Goal: Task Accomplishment & Management: Use online tool/utility

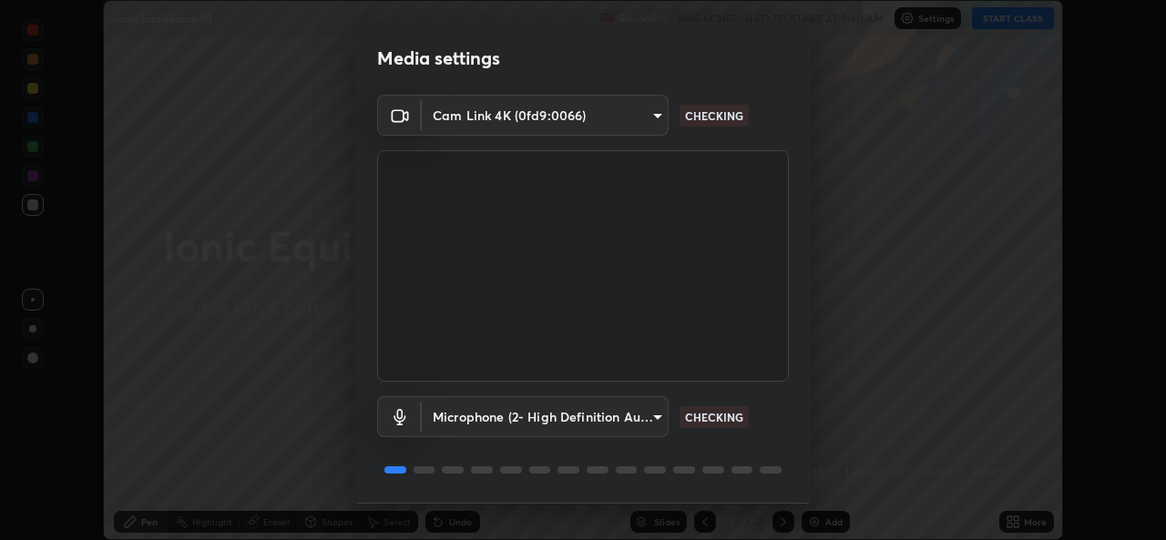
scroll to position [57, 0]
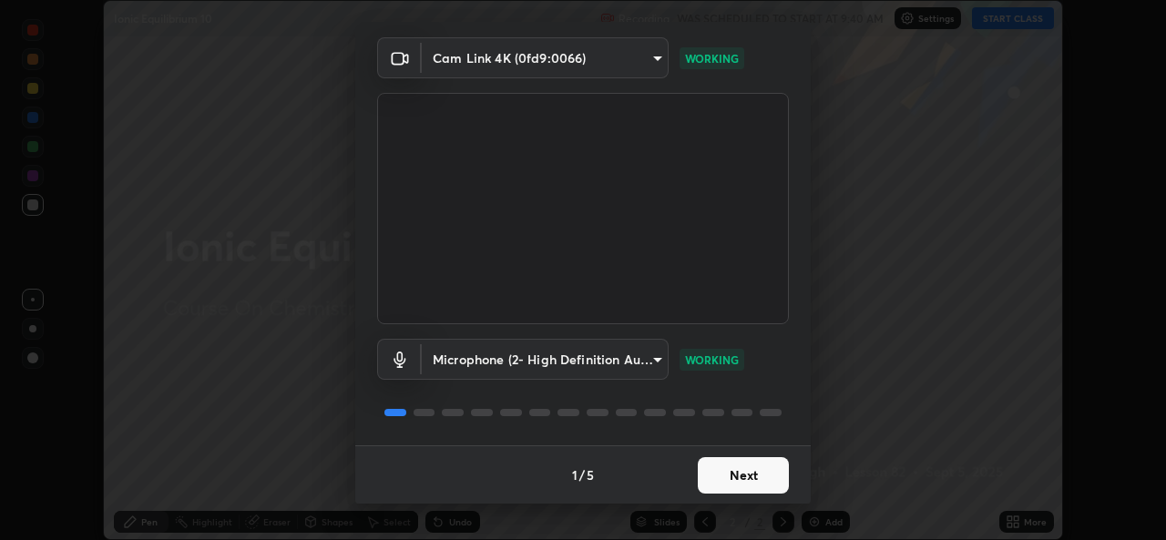
click at [712, 470] on button "Next" at bounding box center [743, 475] width 91 height 36
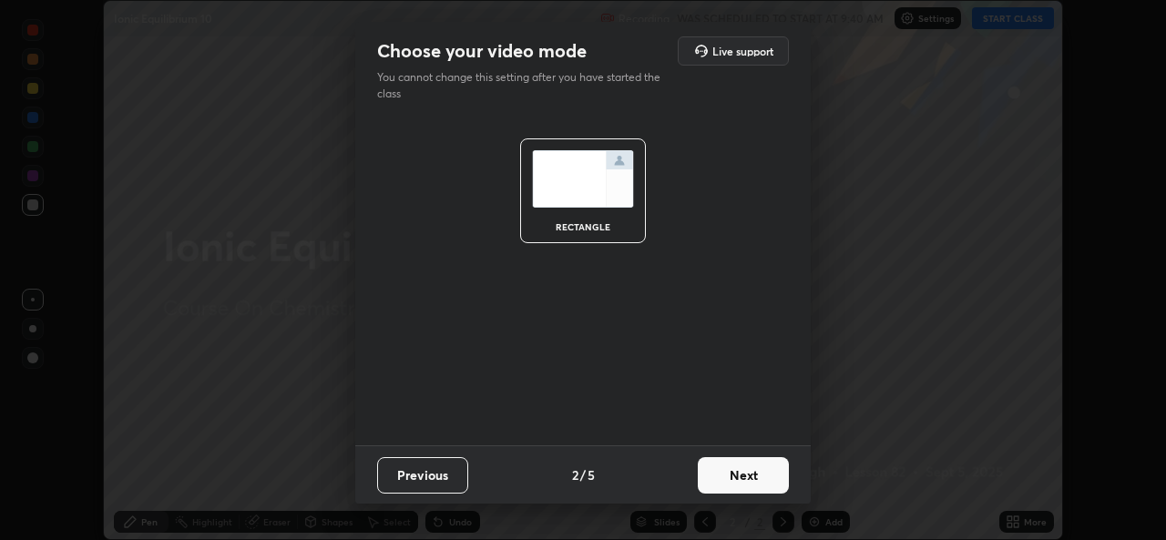
scroll to position [0, 0]
click at [725, 478] on button "Next" at bounding box center [743, 475] width 91 height 36
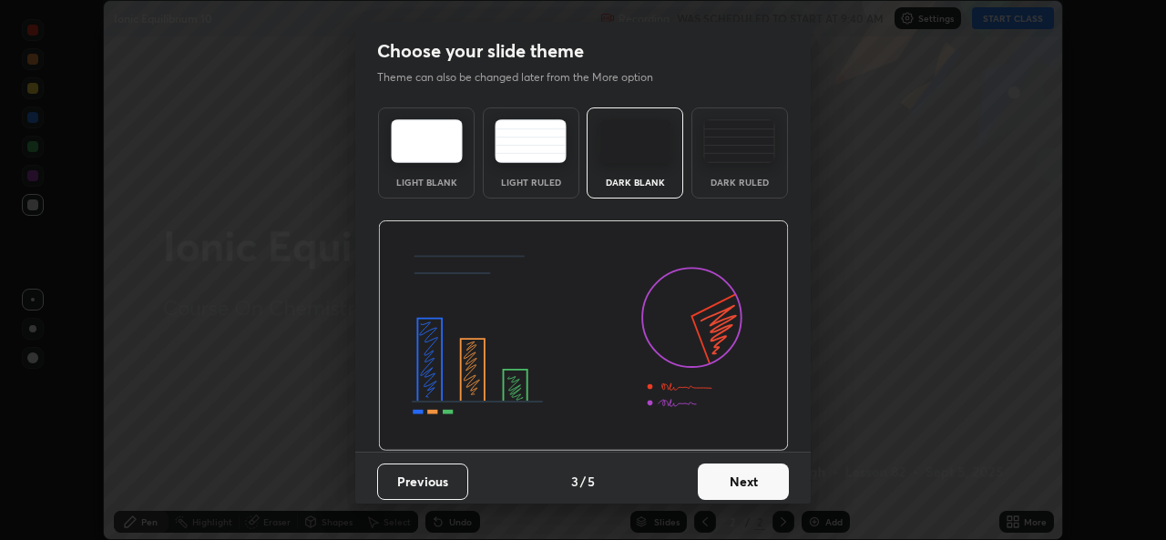
click at [739, 482] on button "Next" at bounding box center [743, 482] width 91 height 36
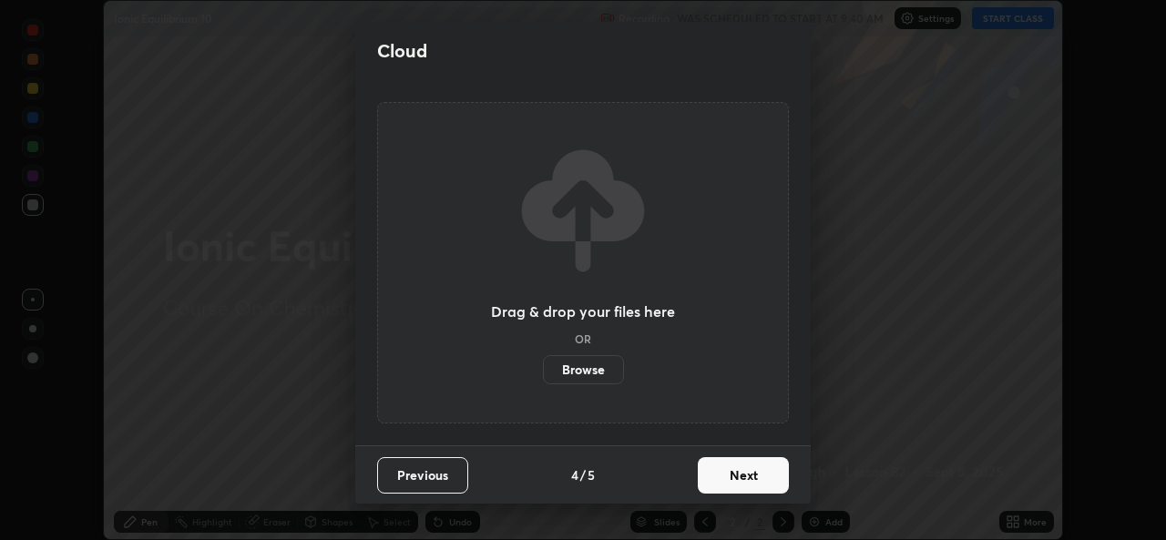
click at [745, 477] on button "Next" at bounding box center [743, 475] width 91 height 36
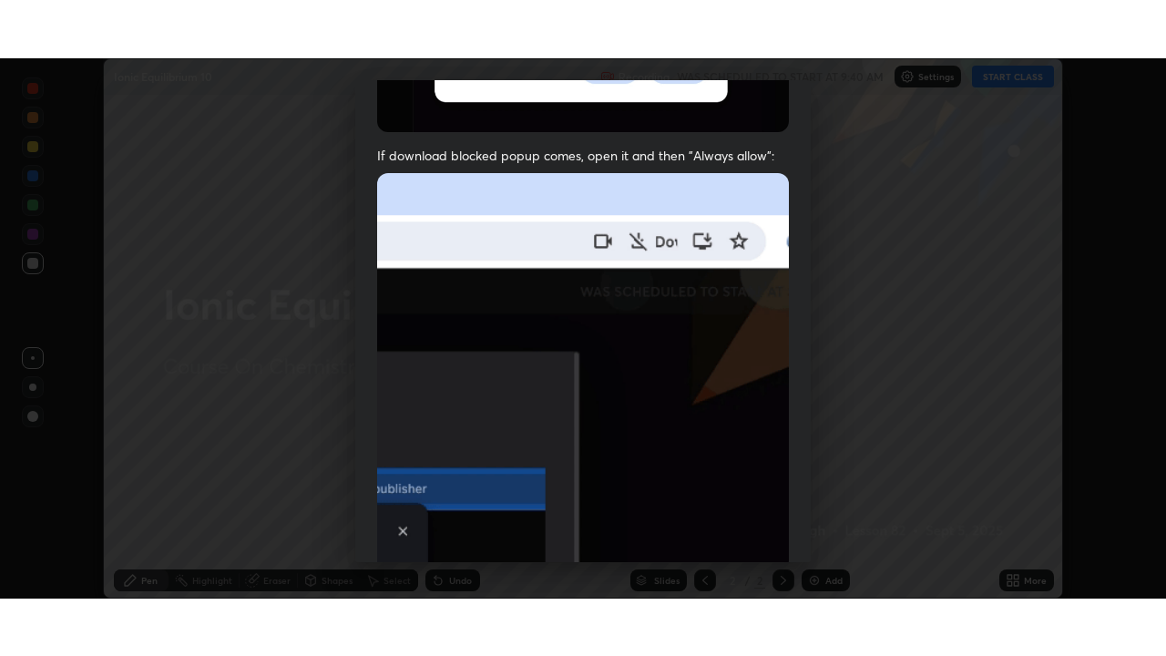
scroll to position [429, 0]
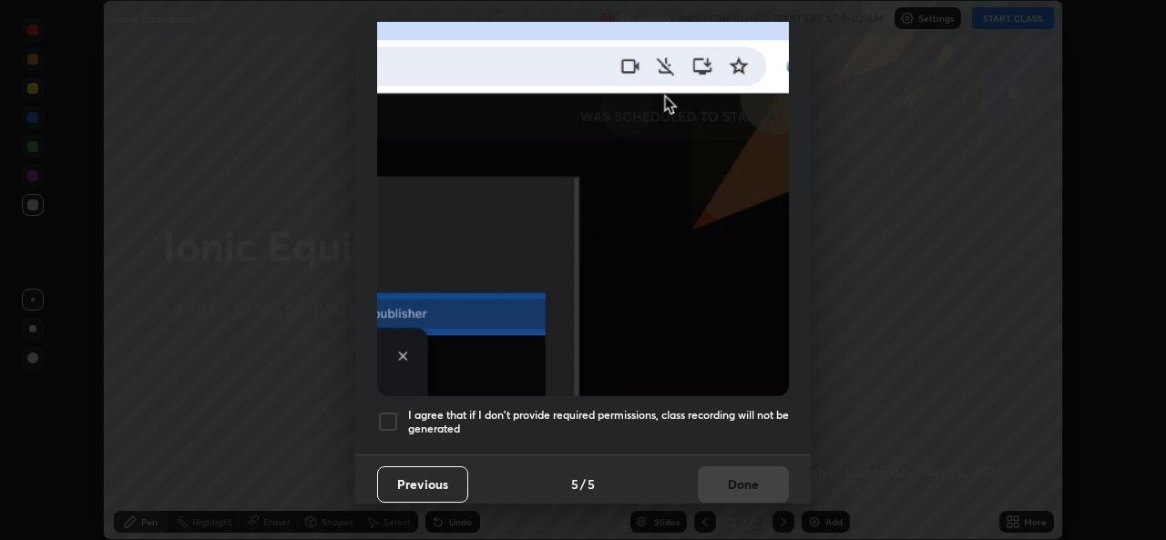
click at [604, 416] on h5 "I agree that if I don't provide required permissions, class recording will not …" at bounding box center [598, 422] width 381 height 28
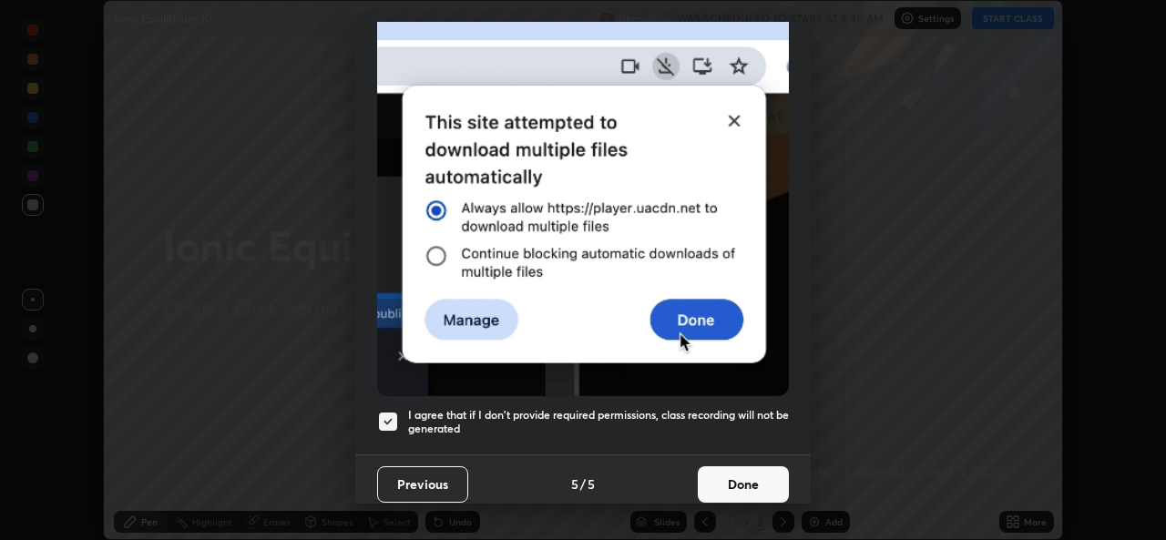
click at [713, 488] on button "Done" at bounding box center [743, 485] width 91 height 36
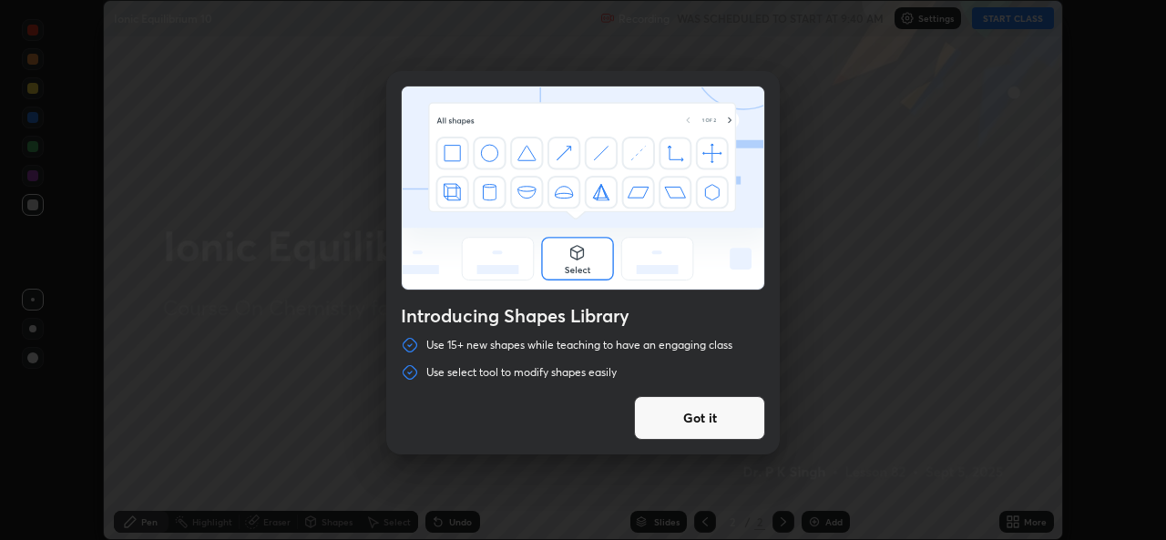
click at [1010, 523] on div "Introducing Shapes Library Use 15+ new shapes while teaching to have an engagin…" at bounding box center [583, 270] width 1166 height 540
click at [723, 423] on button "Got it" at bounding box center [699, 418] width 131 height 44
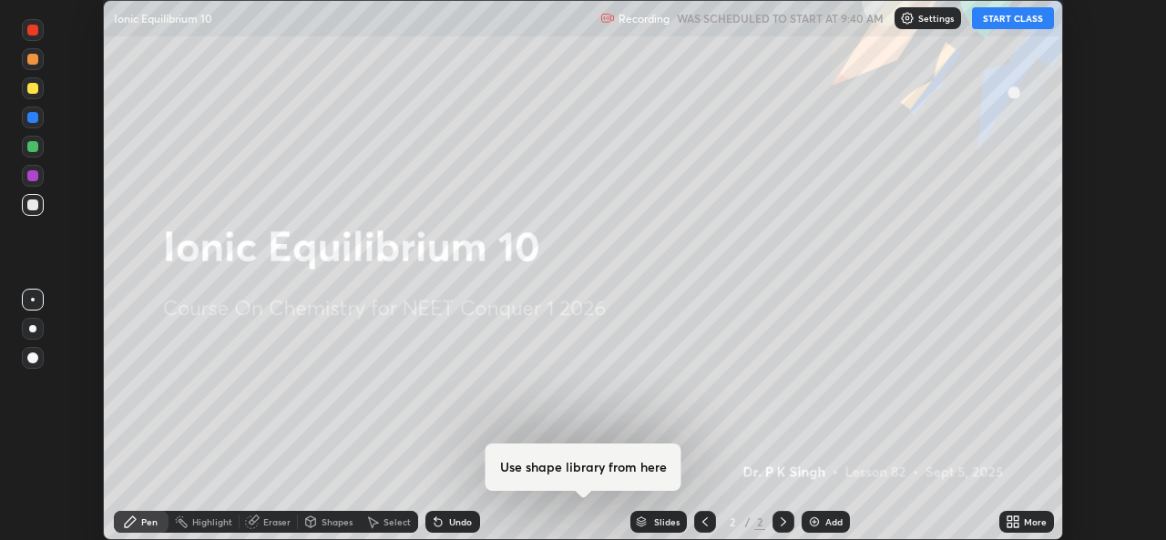
click at [1017, 525] on icon at bounding box center [1016, 525] width 5 height 5
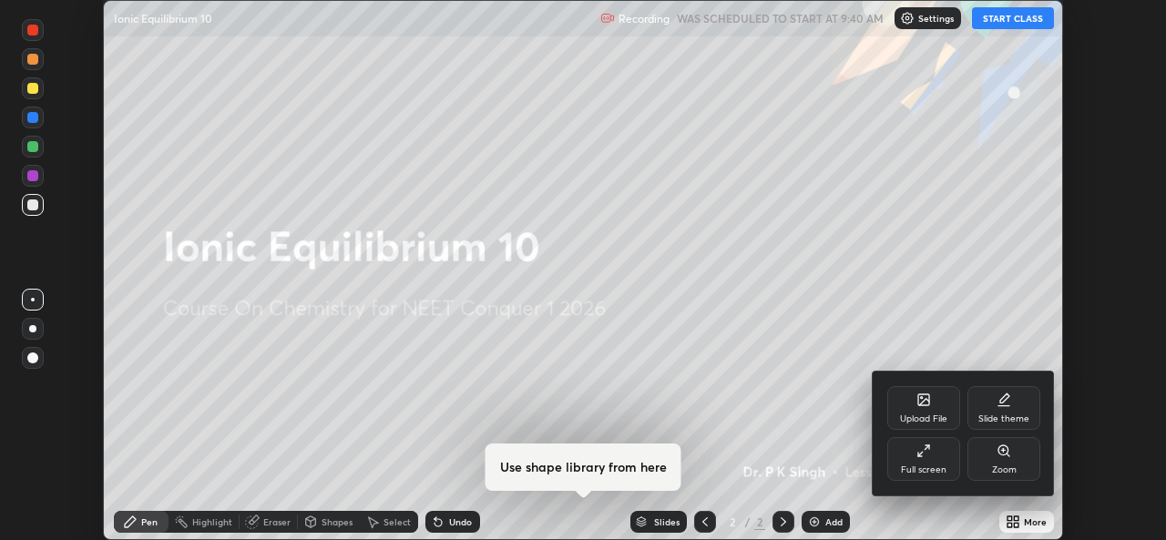
click at [930, 470] on div "Full screen" at bounding box center [924, 470] width 46 height 9
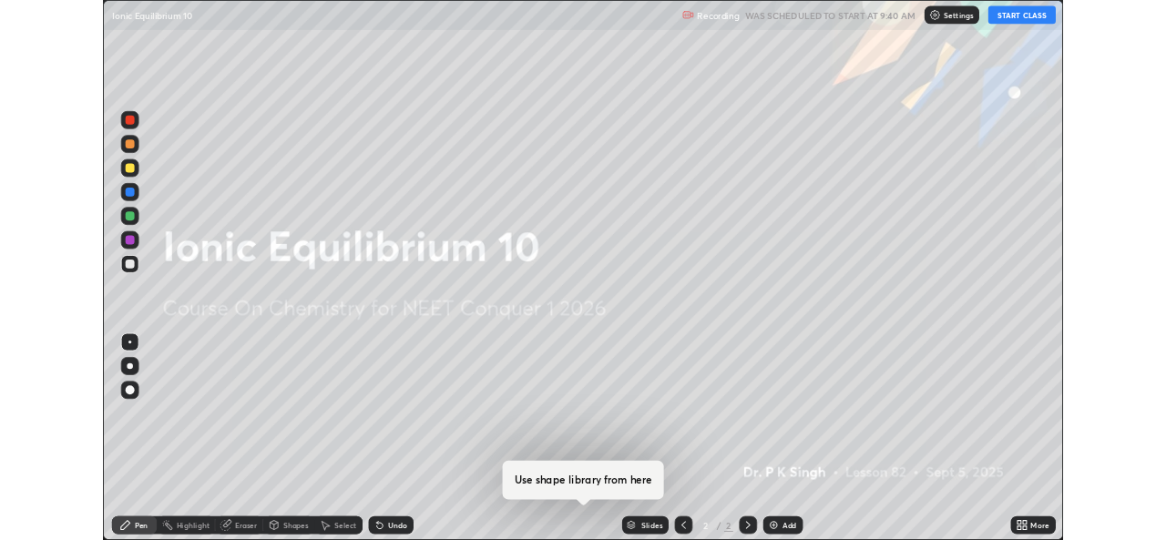
scroll to position [656, 1166]
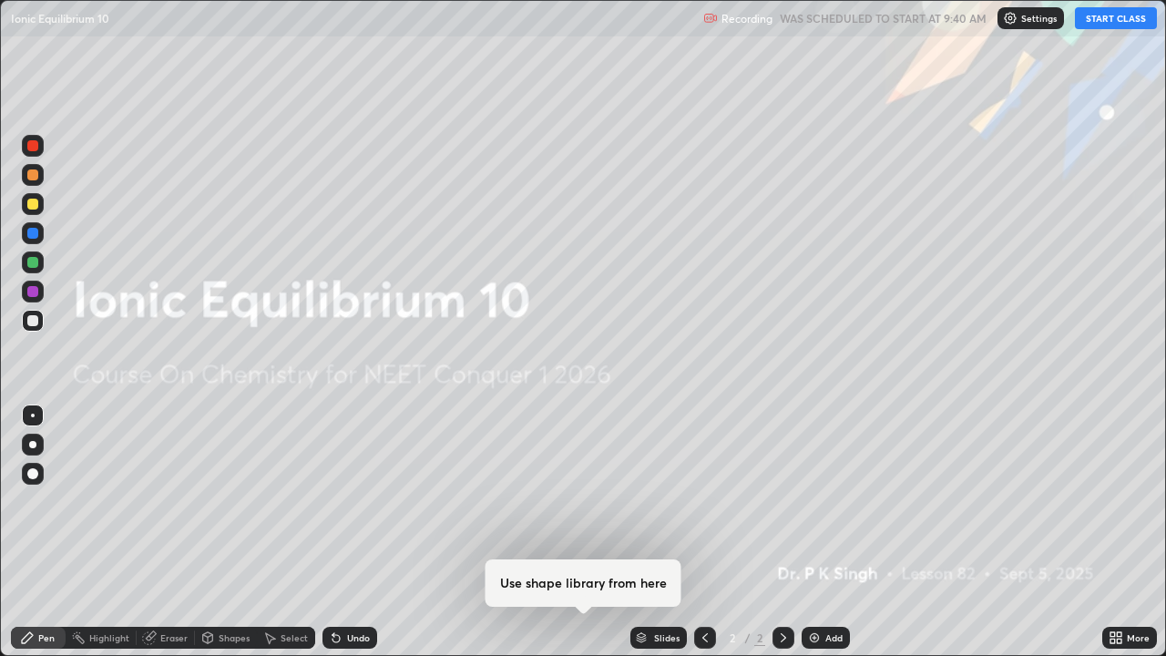
click at [1116, 15] on button "START CLASS" at bounding box center [1116, 18] width 82 height 22
click at [1115, 539] on icon at bounding box center [1116, 638] width 15 height 15
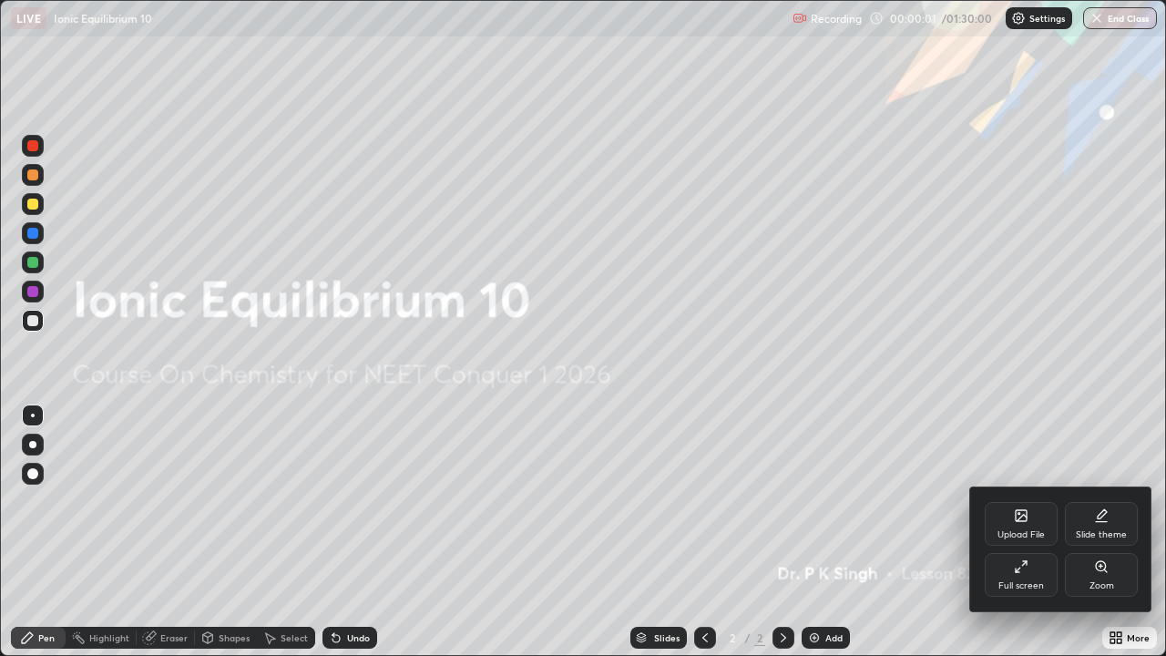
click at [1035, 530] on div "Upload File" at bounding box center [1021, 534] width 47 height 9
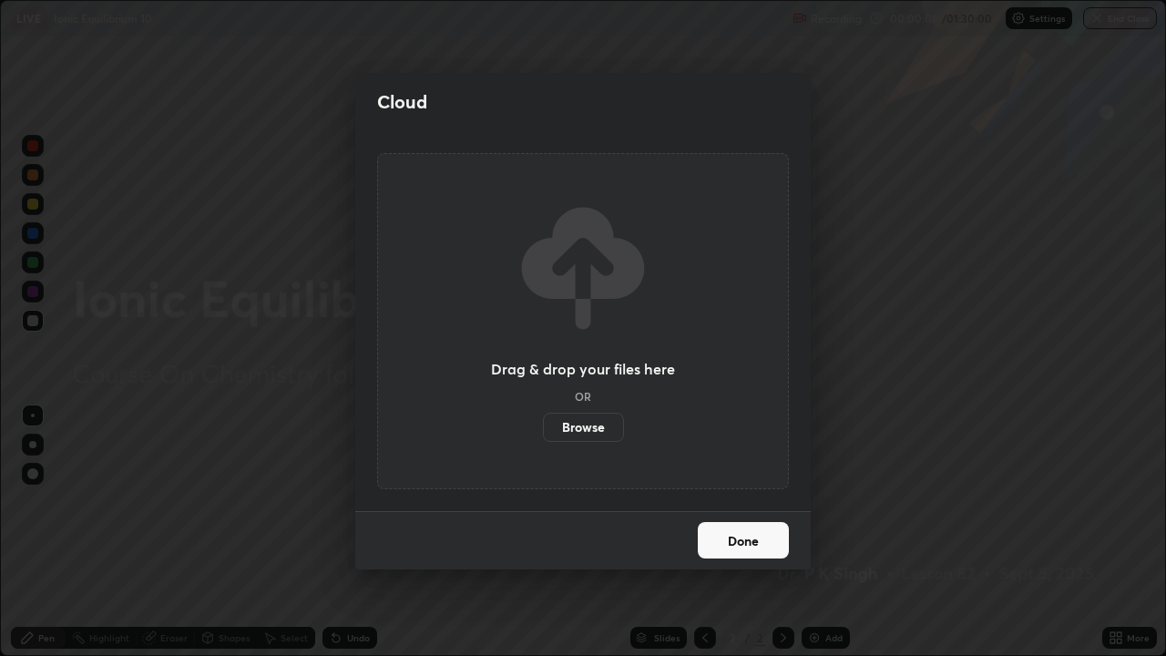
click at [585, 431] on label "Browse" at bounding box center [583, 427] width 81 height 29
click at [543, 431] on input "Browse" at bounding box center [543, 427] width 0 height 29
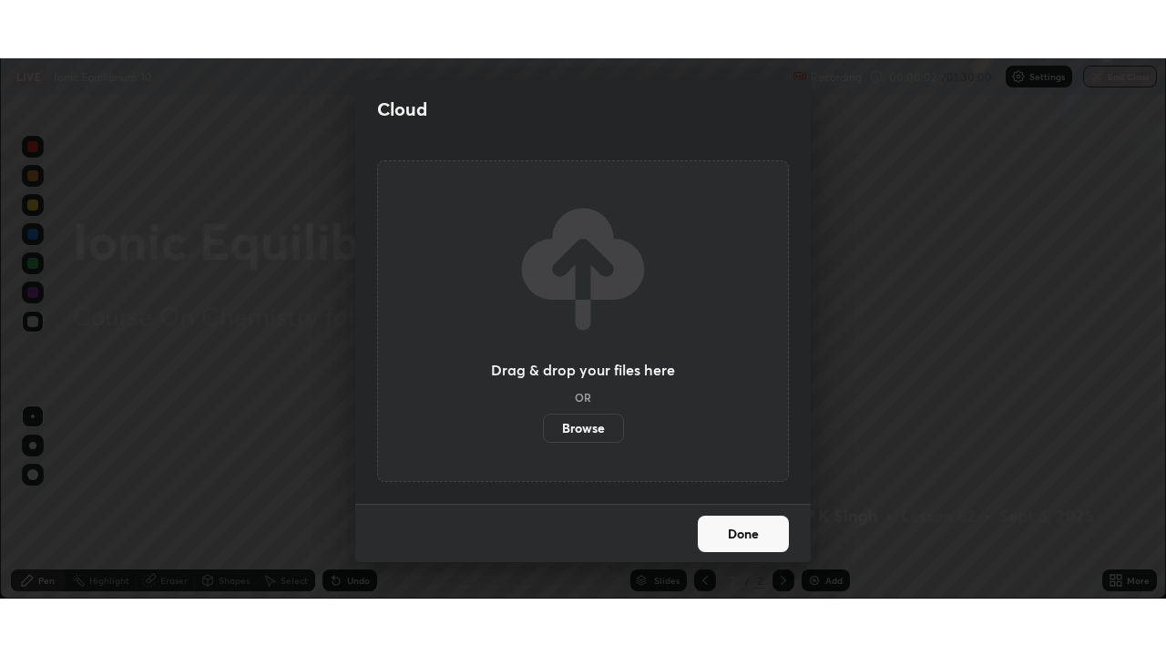
scroll to position [90574, 89948]
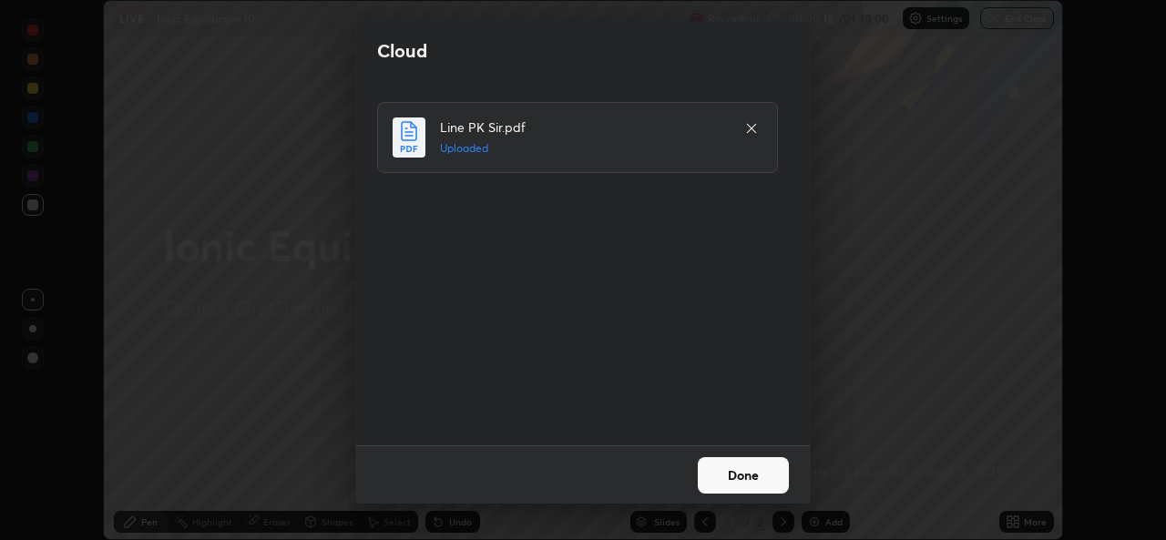
click at [725, 476] on button "Done" at bounding box center [743, 475] width 91 height 36
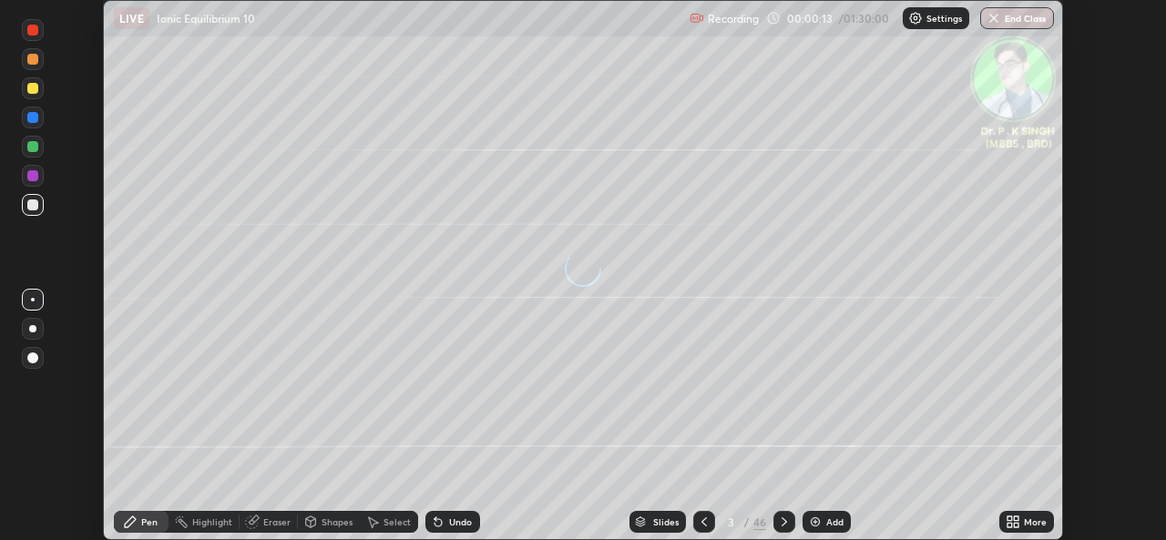
click at [1011, 518] on icon at bounding box center [1010, 519] width 5 height 5
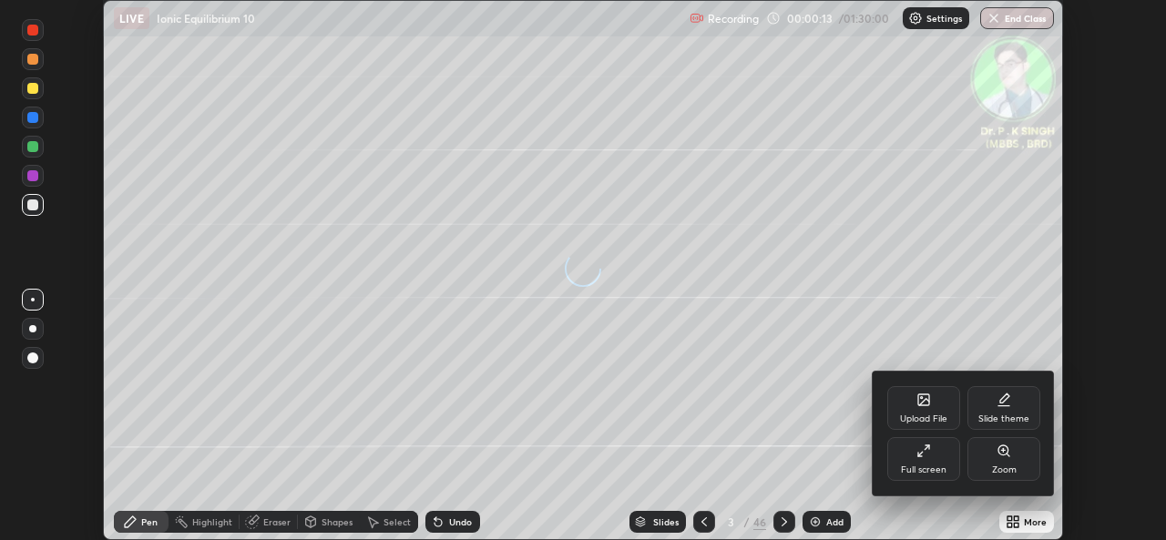
click at [924, 447] on icon at bounding box center [924, 451] width 15 height 15
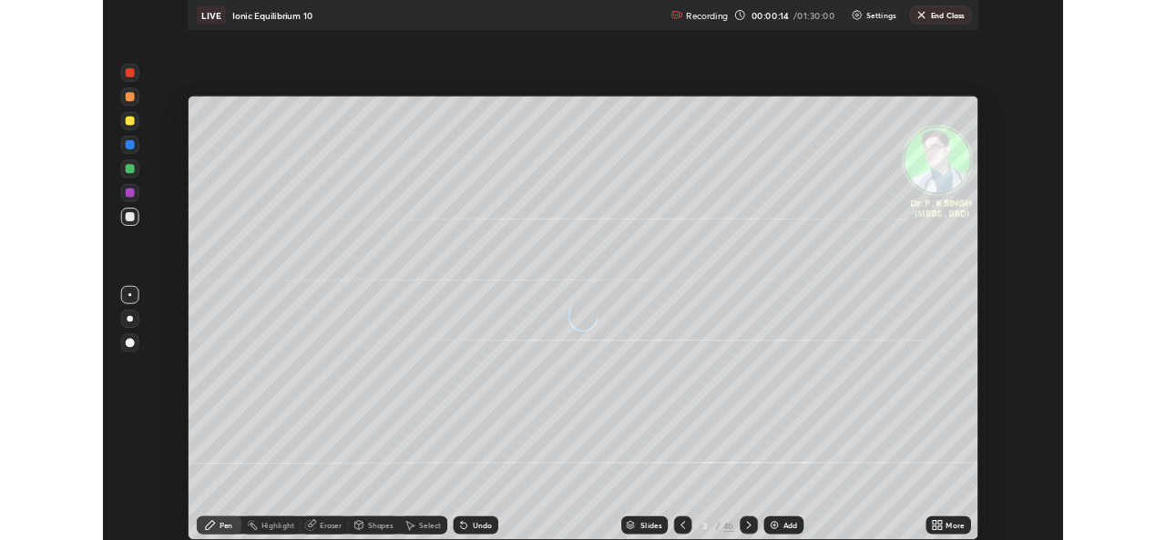
scroll to position [656, 1166]
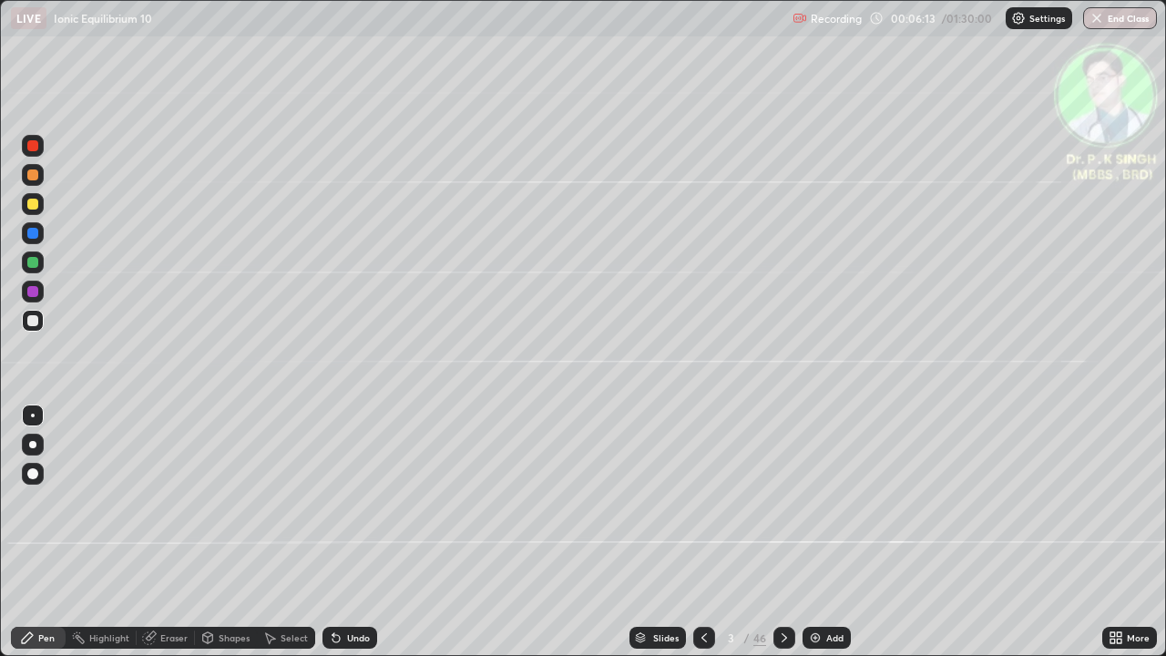
click at [158, 539] on div "Eraser" at bounding box center [166, 638] width 58 height 22
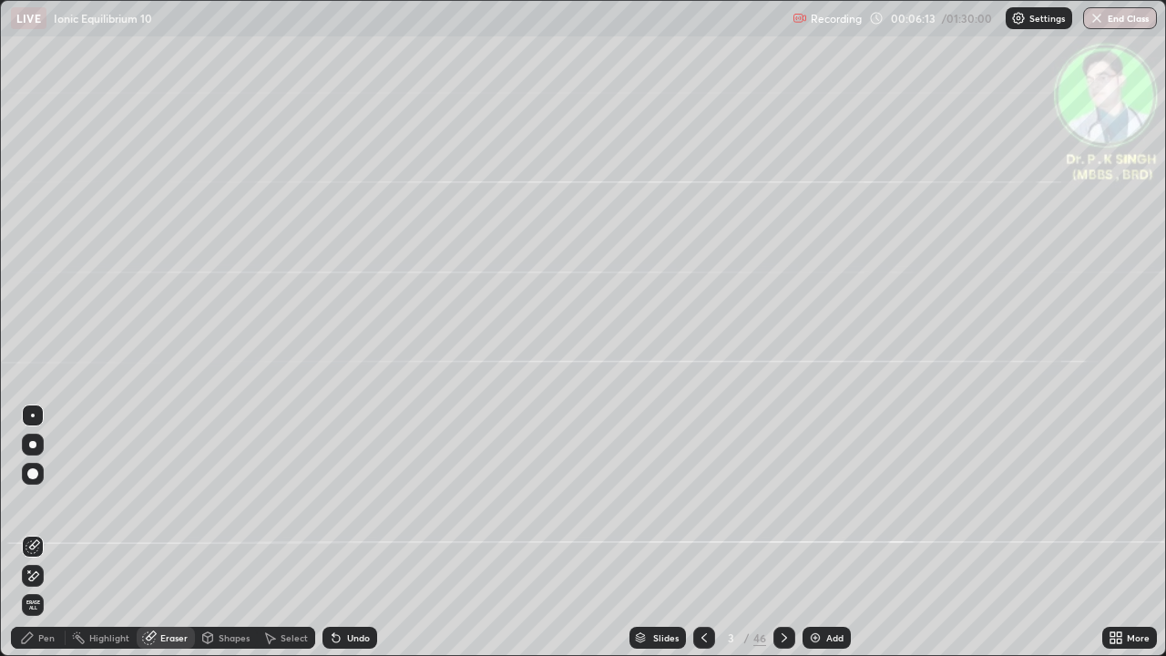
click at [36, 539] on span "Erase all" at bounding box center [33, 605] width 20 height 11
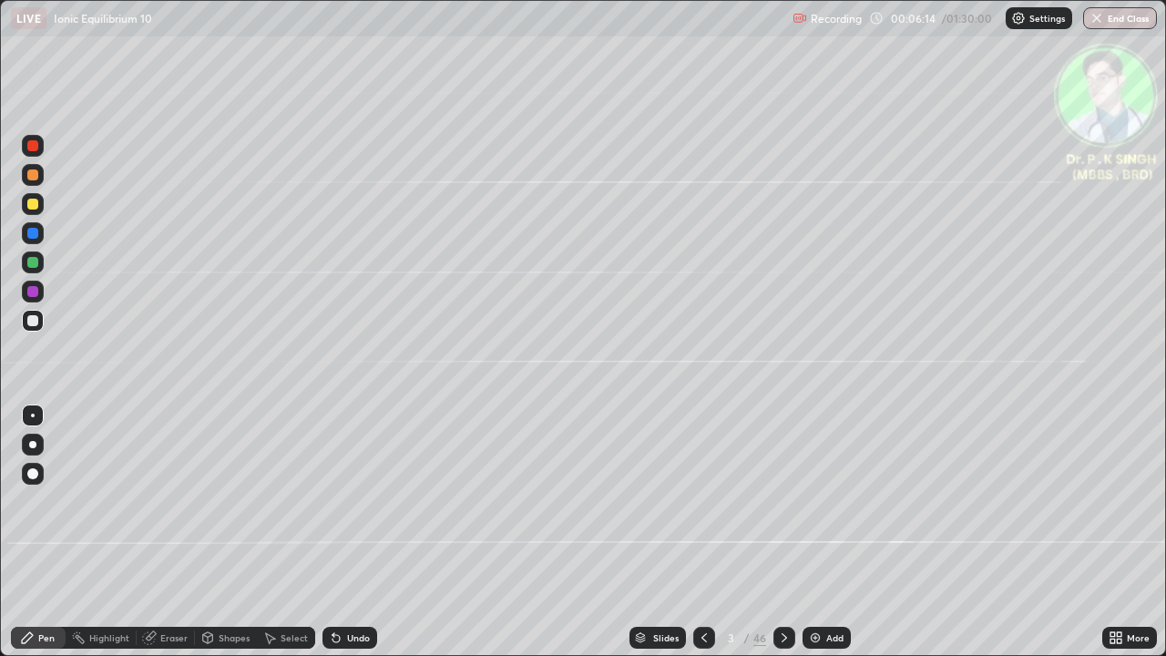
click at [36, 539] on div "Pen" at bounding box center [38, 638] width 55 height 22
click at [41, 209] on div at bounding box center [33, 204] width 22 height 22
click at [36, 264] on div at bounding box center [32, 262] width 11 height 11
click at [35, 208] on div at bounding box center [32, 204] width 11 height 11
click at [37, 262] on div at bounding box center [32, 262] width 11 height 11
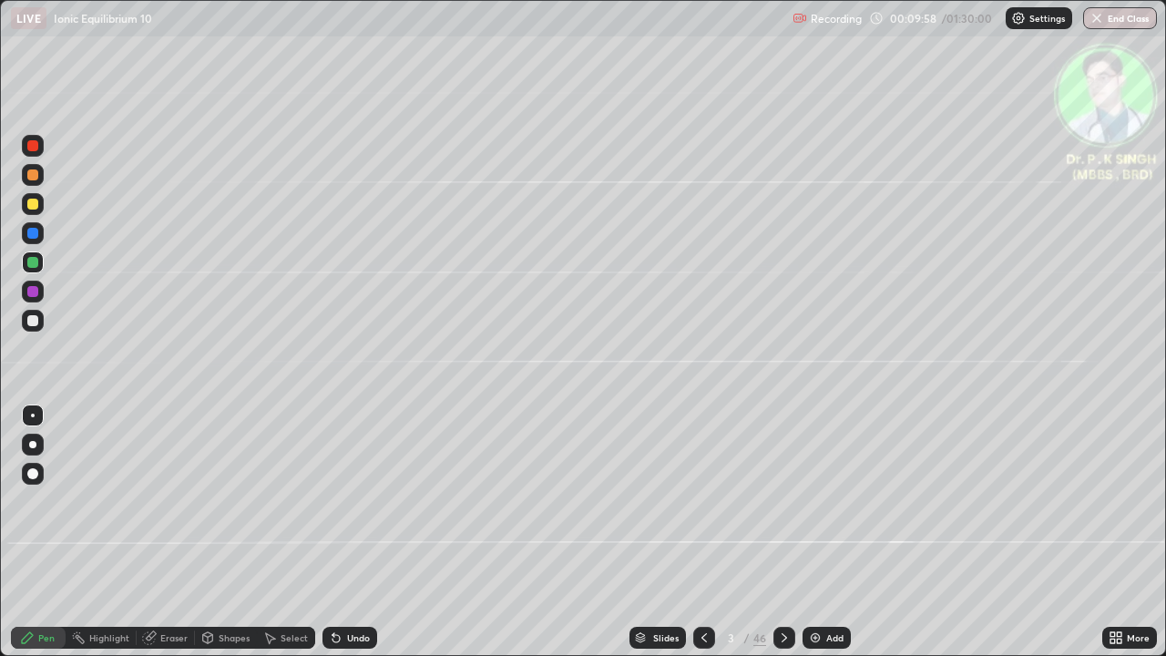
click at [784, 539] on div at bounding box center [785, 638] width 22 height 22
click at [38, 232] on div at bounding box center [33, 233] width 22 height 22
click at [36, 207] on div at bounding box center [32, 204] width 11 height 11
click at [783, 539] on div at bounding box center [785, 638] width 22 height 36
click at [702, 539] on icon at bounding box center [704, 638] width 15 height 15
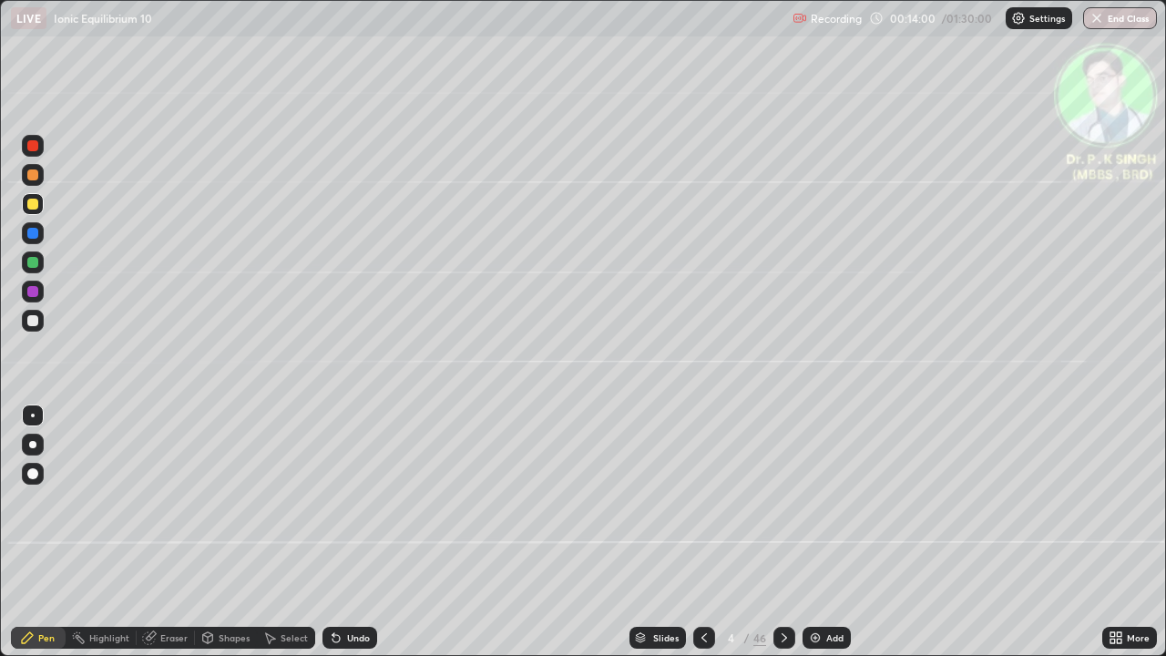
click at [780, 539] on icon at bounding box center [784, 638] width 15 height 15
click at [149, 539] on icon at bounding box center [149, 638] width 15 height 15
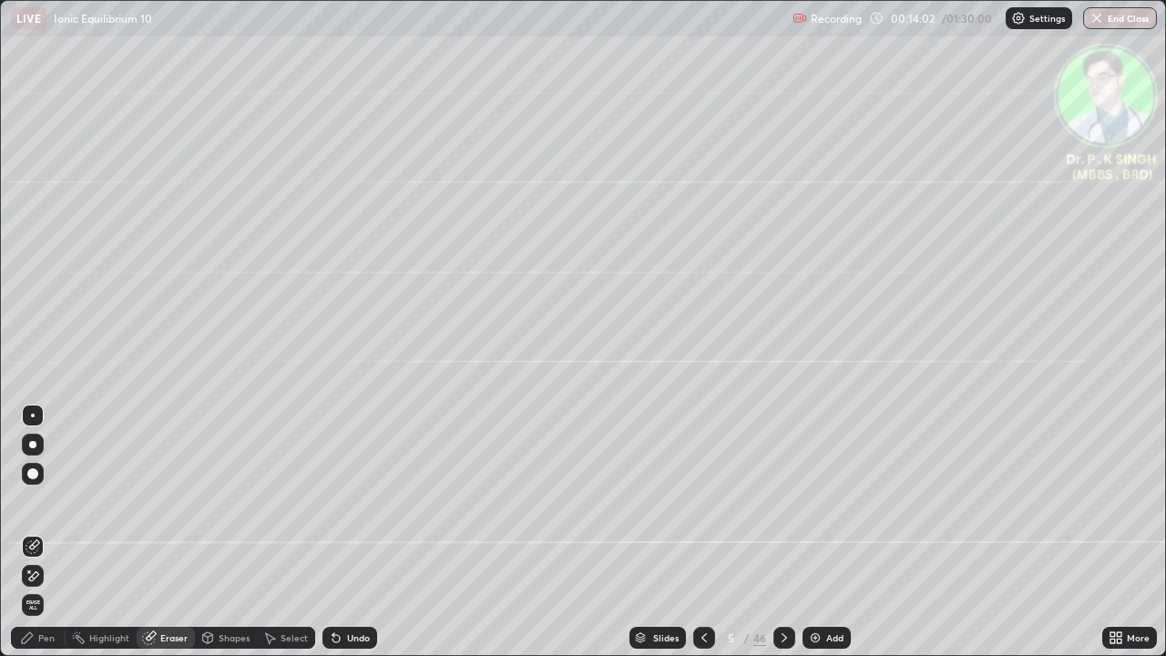
click at [32, 539] on span "Erase all" at bounding box center [33, 605] width 20 height 11
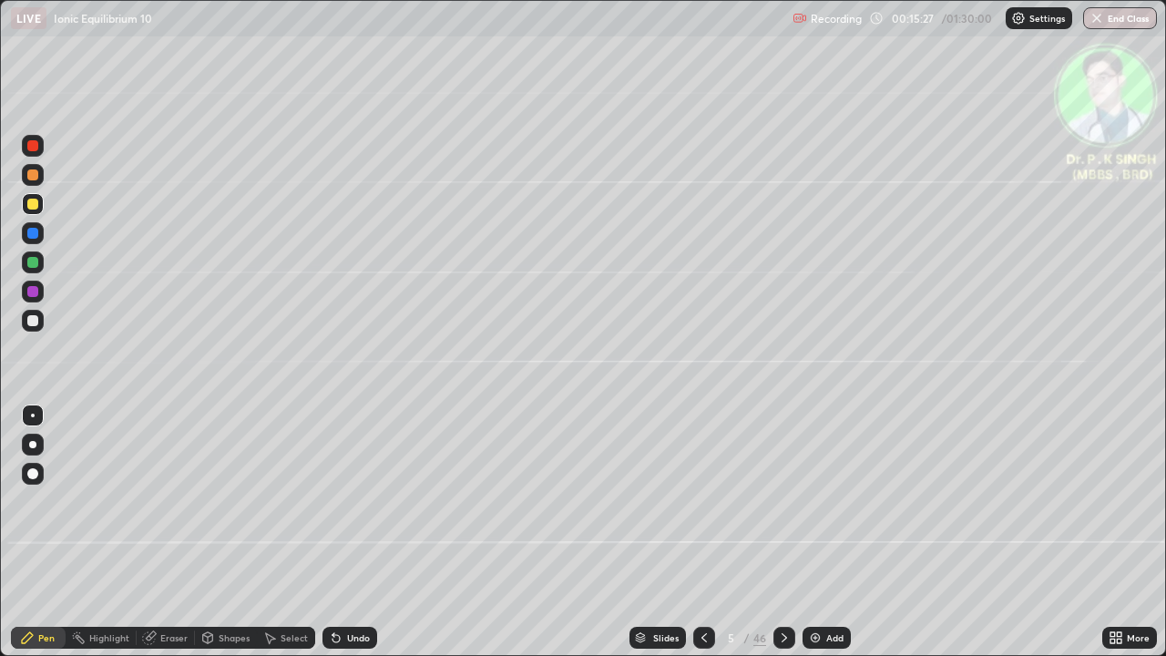
click at [784, 539] on icon at bounding box center [784, 638] width 15 height 15
click at [783, 539] on icon at bounding box center [784, 638] width 15 height 15
click at [702, 539] on icon at bounding box center [704, 638] width 15 height 15
click at [777, 539] on icon at bounding box center [784, 638] width 15 height 15
click at [781, 539] on div at bounding box center [785, 638] width 22 height 22
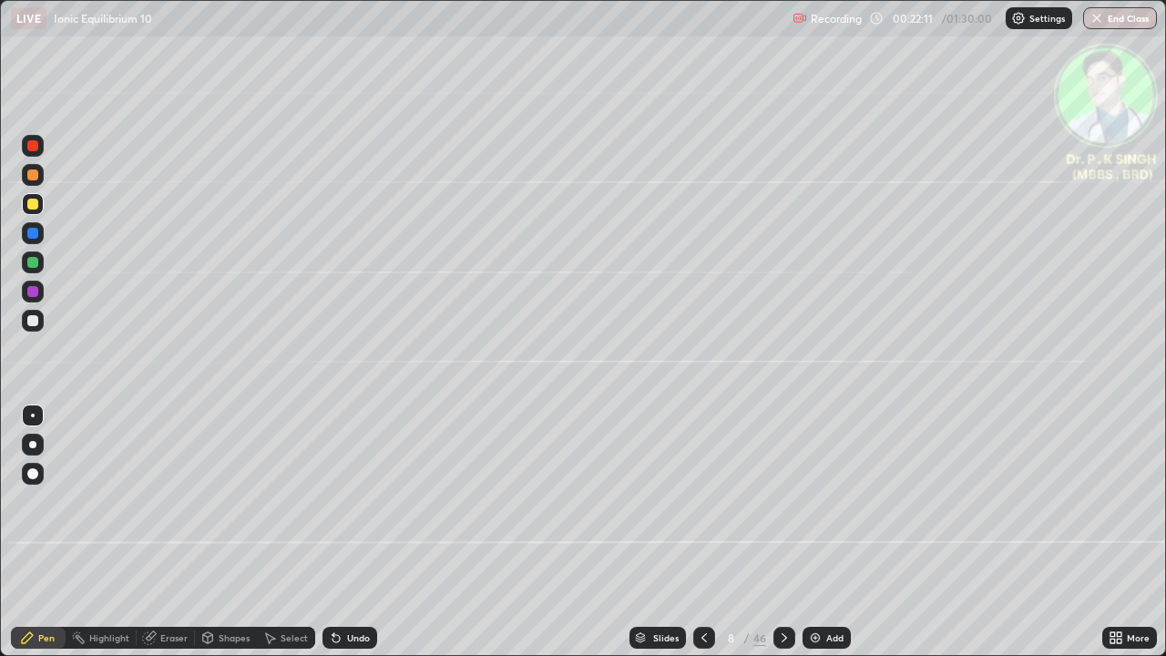
click at [784, 539] on icon at bounding box center [784, 637] width 5 height 9
click at [781, 539] on icon at bounding box center [784, 638] width 15 height 15
click at [36, 233] on div at bounding box center [32, 233] width 11 height 11
click at [695, 539] on div at bounding box center [704, 638] width 22 height 22
click at [784, 539] on icon at bounding box center [784, 638] width 15 height 15
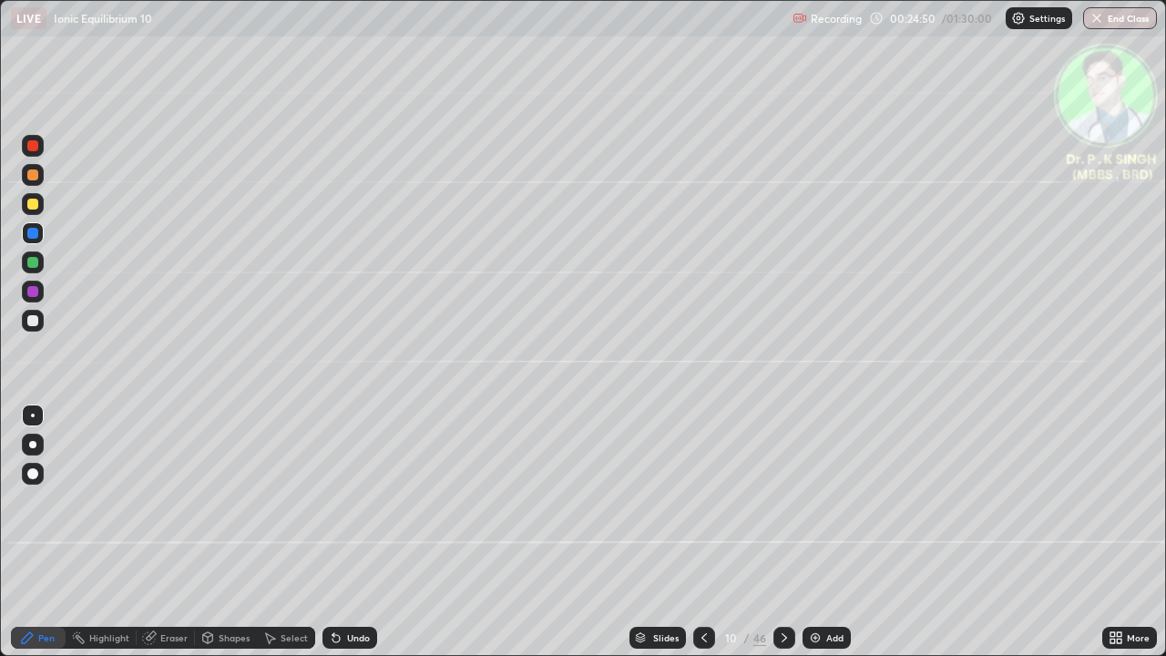
click at [36, 237] on div at bounding box center [32, 233] width 11 height 11
click at [148, 539] on icon at bounding box center [149, 638] width 12 height 12
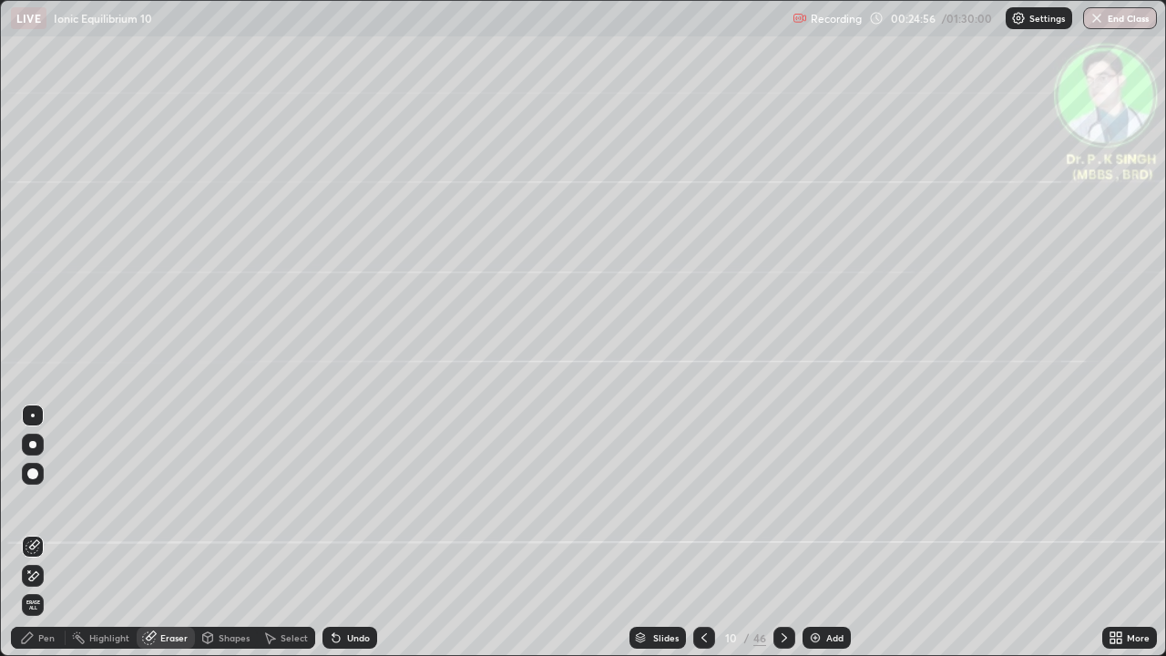
click at [33, 539] on span "Erase all" at bounding box center [33, 605] width 20 height 11
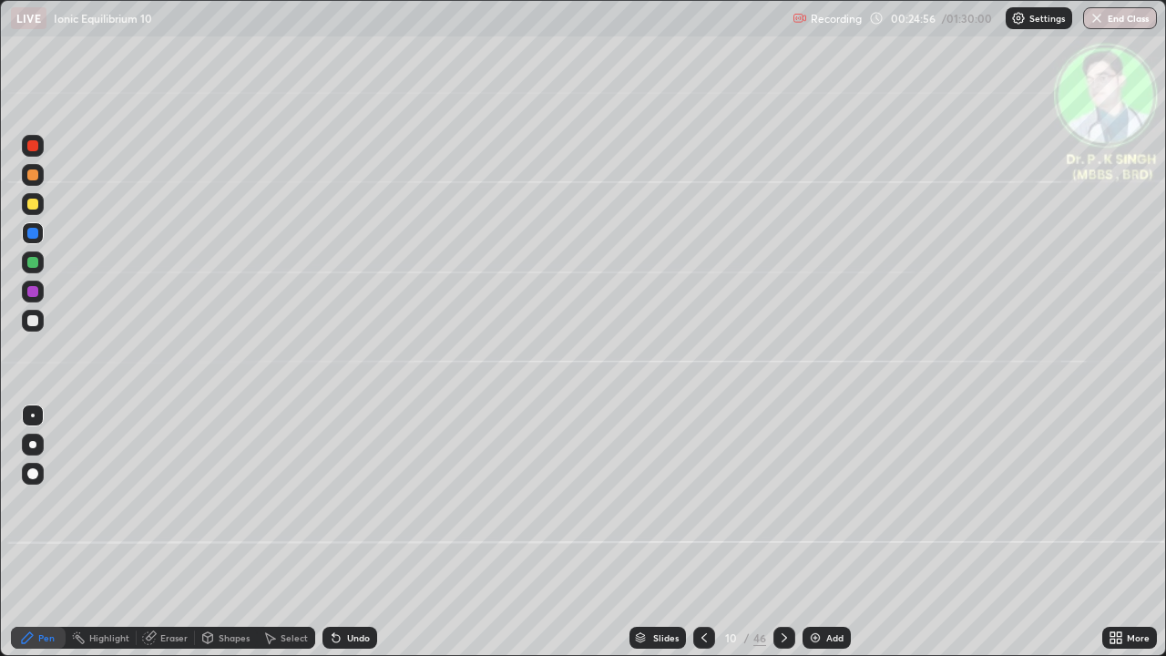
click at [38, 539] on div "Pen" at bounding box center [38, 638] width 55 height 22
click at [35, 261] on div at bounding box center [32, 262] width 11 height 11
click at [36, 232] on div at bounding box center [32, 233] width 11 height 11
click at [31, 230] on div at bounding box center [32, 233] width 11 height 11
click at [34, 205] on div at bounding box center [32, 204] width 11 height 11
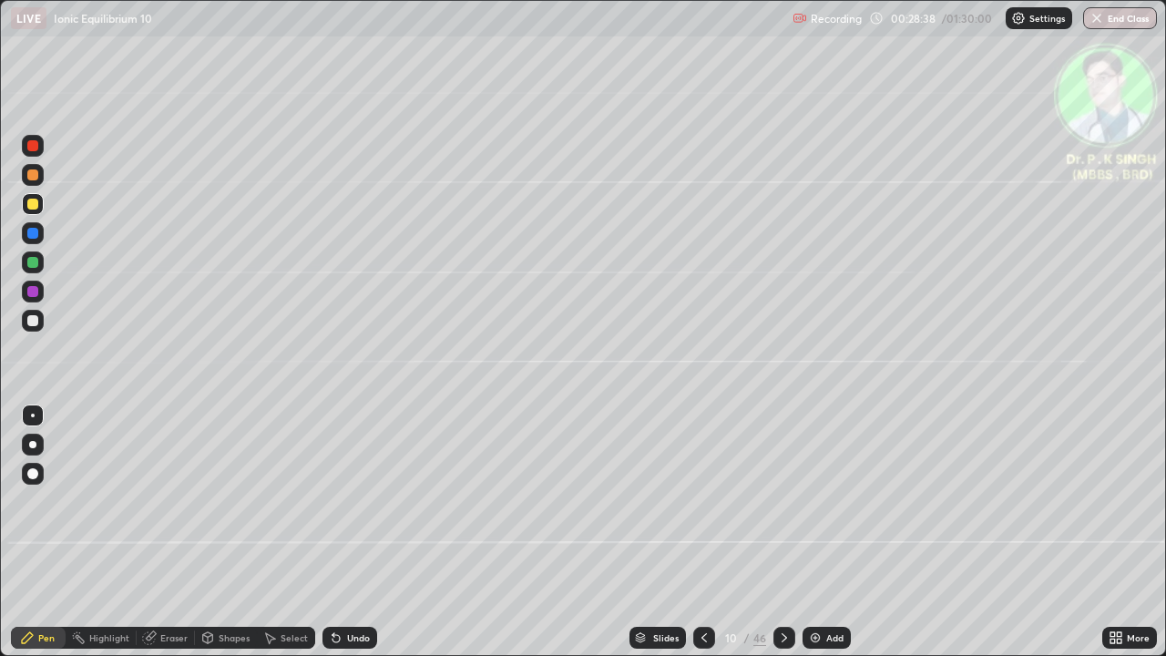
click at [781, 539] on icon at bounding box center [784, 638] width 15 height 15
click at [782, 539] on icon at bounding box center [784, 637] width 5 height 9
click at [35, 260] on div at bounding box center [32, 262] width 11 height 11
click at [36, 232] on div at bounding box center [32, 233] width 11 height 11
click at [35, 210] on div at bounding box center [33, 204] width 22 height 22
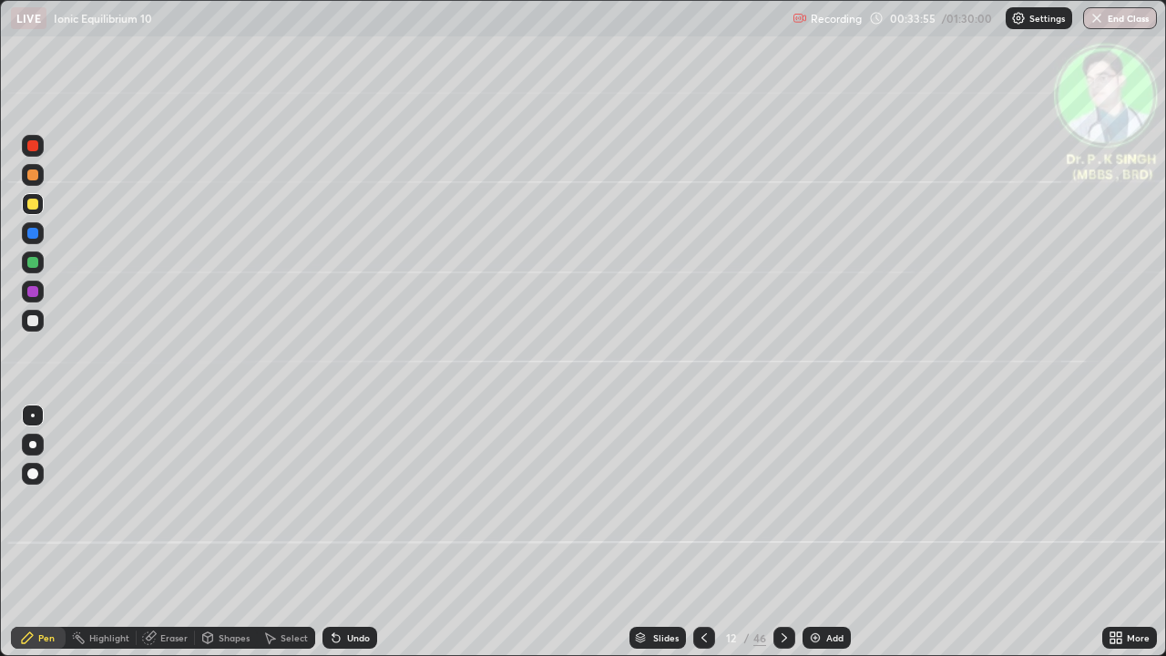
click at [780, 539] on icon at bounding box center [784, 638] width 15 height 15
click at [782, 539] on icon at bounding box center [784, 638] width 15 height 15
click at [36, 261] on div at bounding box center [32, 262] width 11 height 11
click at [32, 233] on div at bounding box center [32, 233] width 11 height 11
click at [777, 539] on icon at bounding box center [784, 638] width 15 height 15
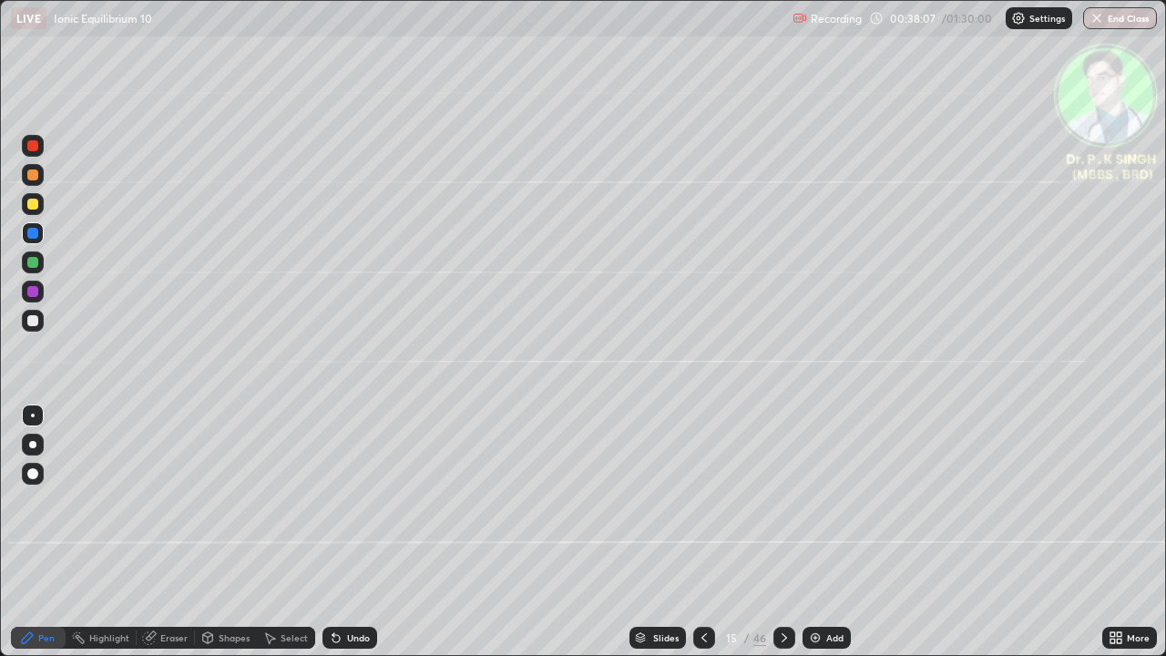
click at [784, 539] on icon at bounding box center [784, 638] width 15 height 15
click at [36, 262] on div at bounding box center [32, 262] width 11 height 11
click at [36, 203] on div at bounding box center [32, 204] width 11 height 11
click at [783, 539] on icon at bounding box center [784, 638] width 15 height 15
click at [150, 539] on div "Eraser" at bounding box center [166, 638] width 58 height 22
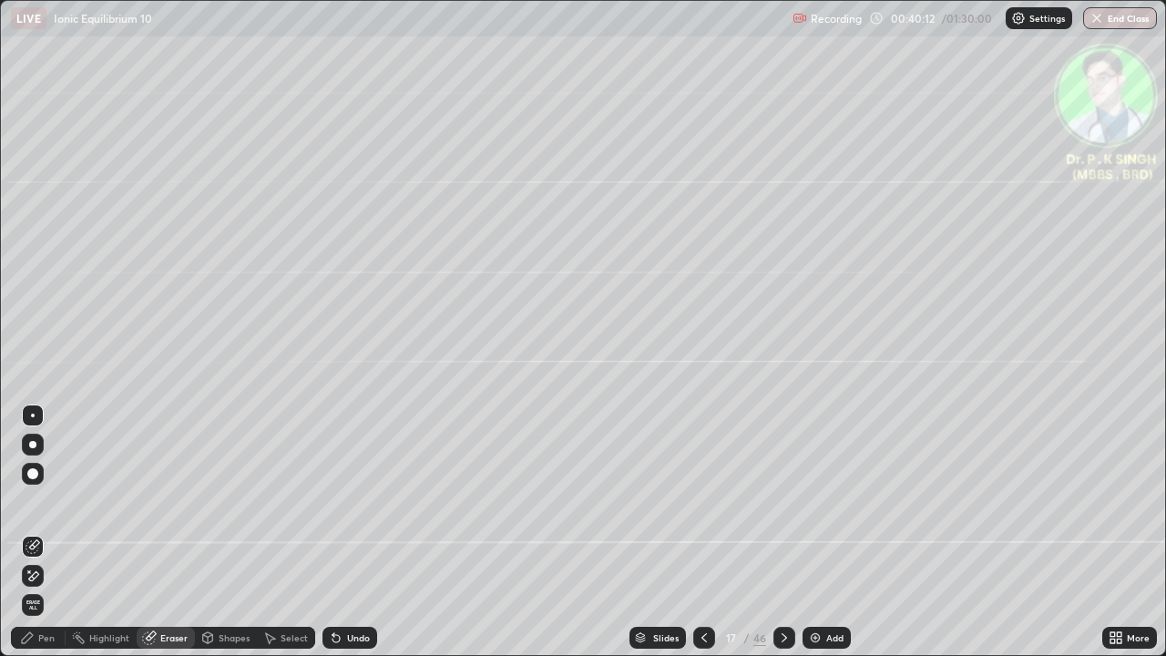
click at [39, 539] on icon at bounding box center [33, 576] width 15 height 15
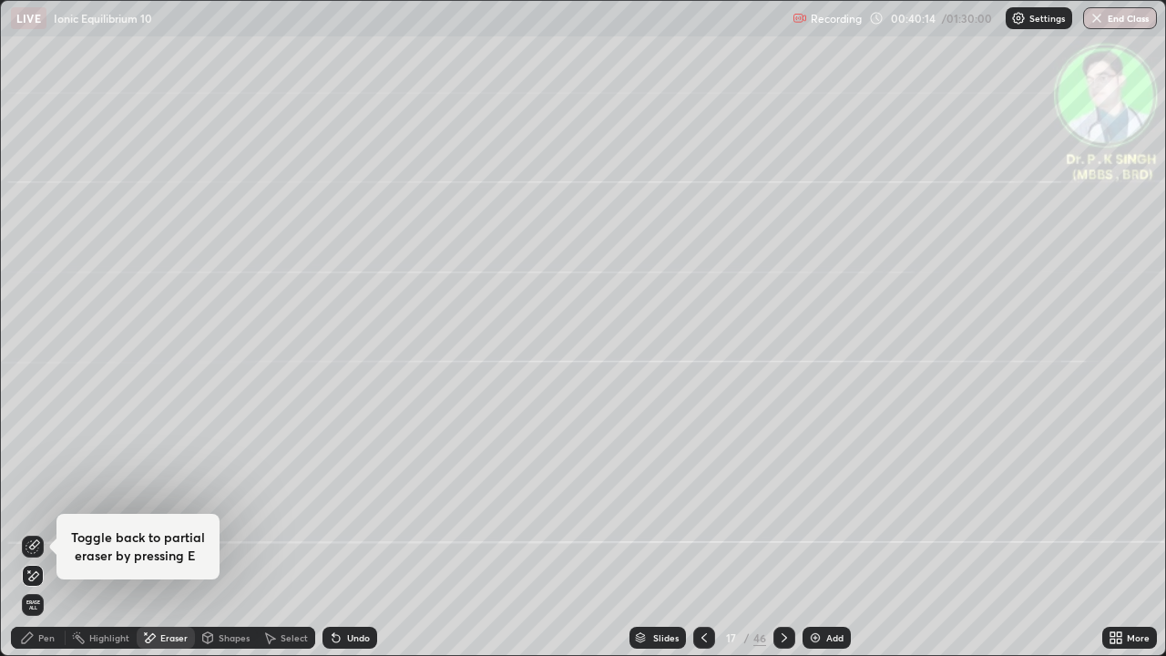
click at [41, 539] on div "Pen" at bounding box center [46, 637] width 16 height 9
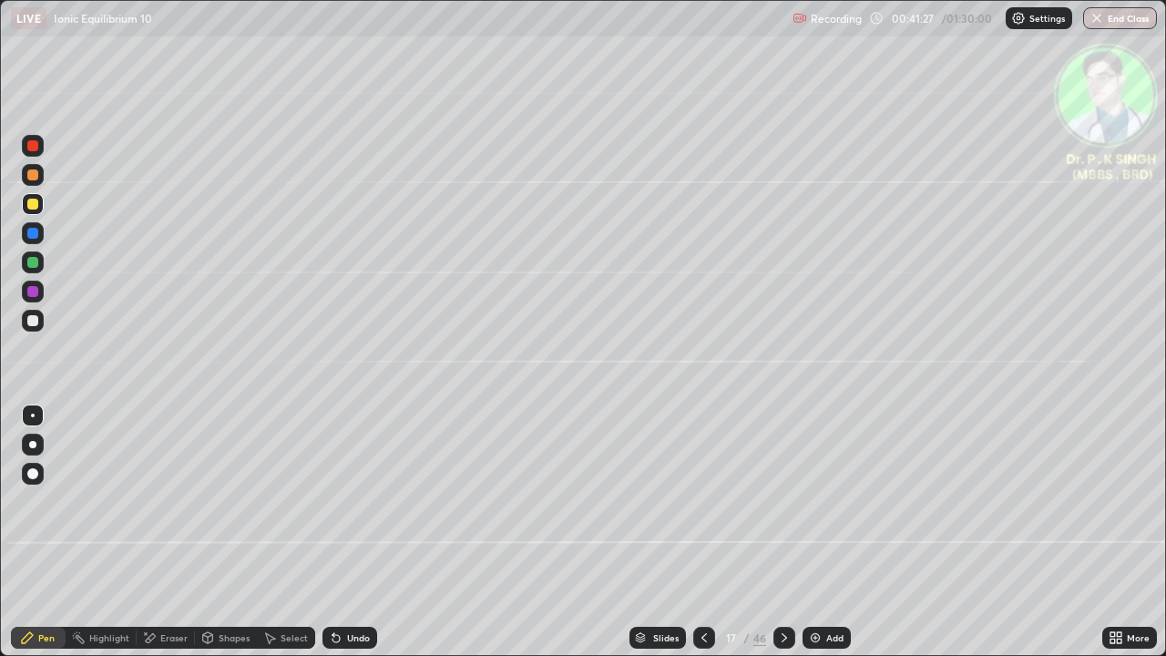
click at [780, 539] on icon at bounding box center [784, 638] width 15 height 15
click at [702, 539] on icon at bounding box center [704, 638] width 15 height 15
click at [701, 539] on icon at bounding box center [704, 638] width 15 height 15
click at [783, 539] on icon at bounding box center [784, 638] width 15 height 15
click at [149, 539] on icon at bounding box center [151, 637] width 10 height 9
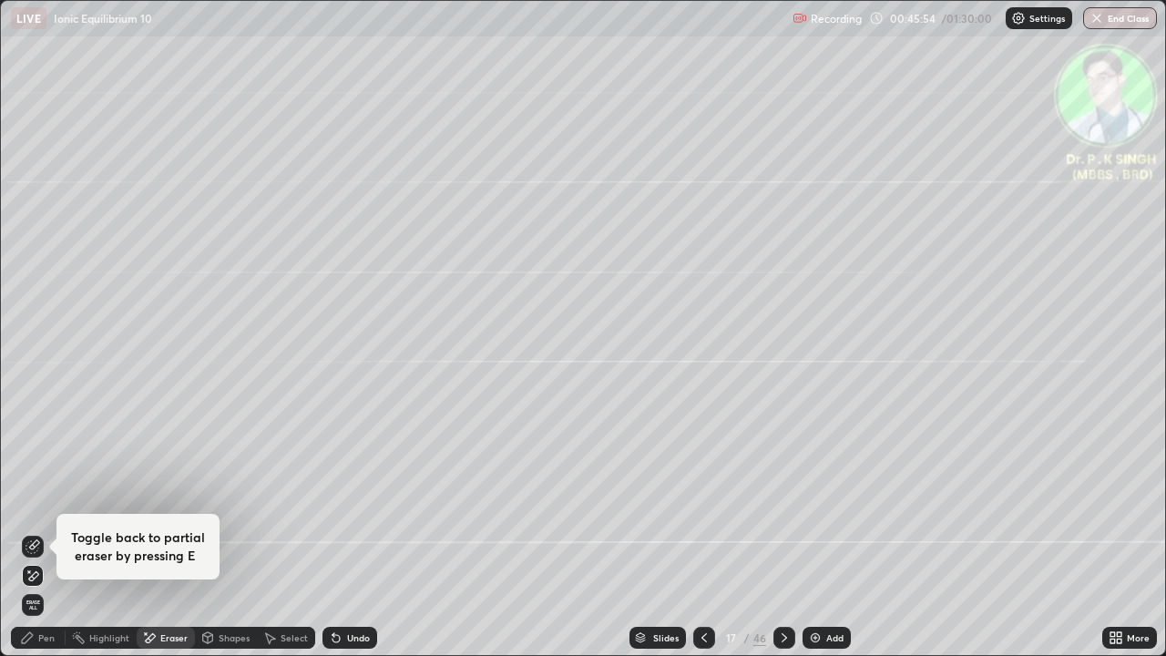
click at [27, 539] on div "Erase all" at bounding box center [33, 604] width 22 height 29
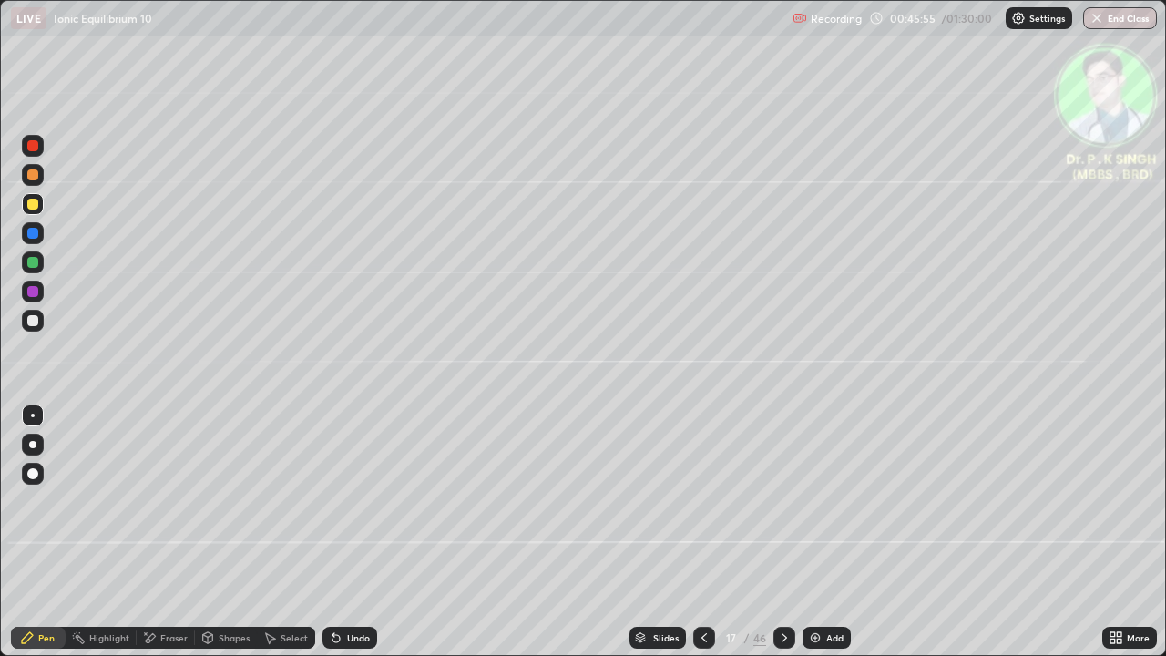
click at [37, 231] on div at bounding box center [32, 233] width 11 height 11
click at [155, 539] on icon at bounding box center [149, 638] width 15 height 15
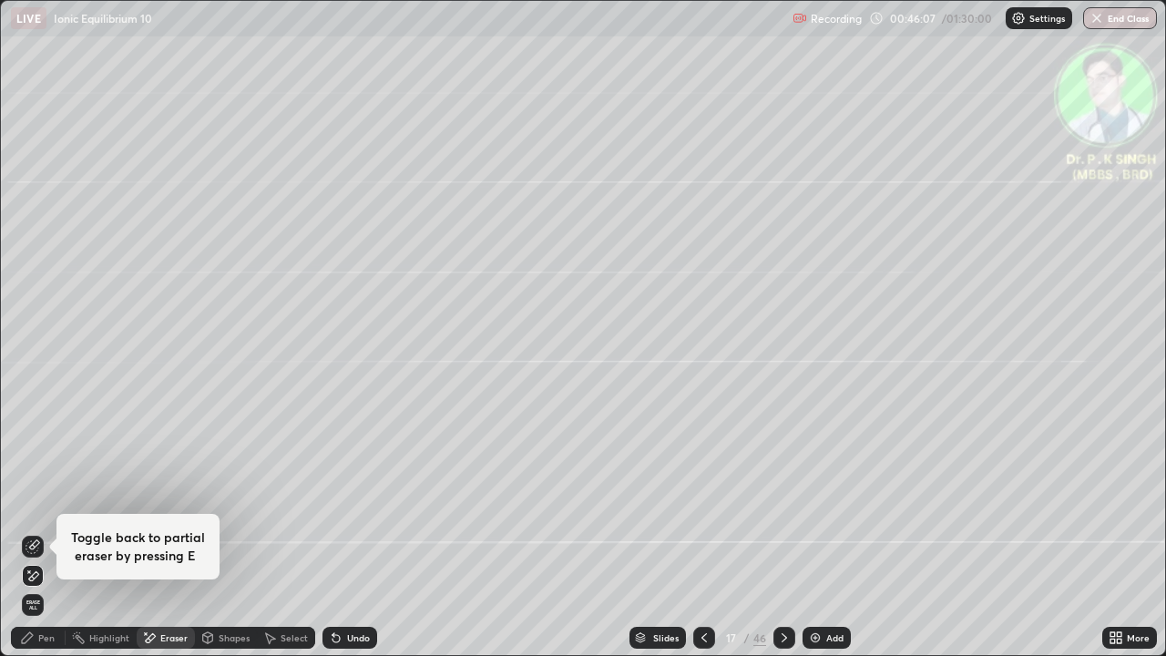
click at [34, 539] on icon at bounding box center [34, 575] width 10 height 9
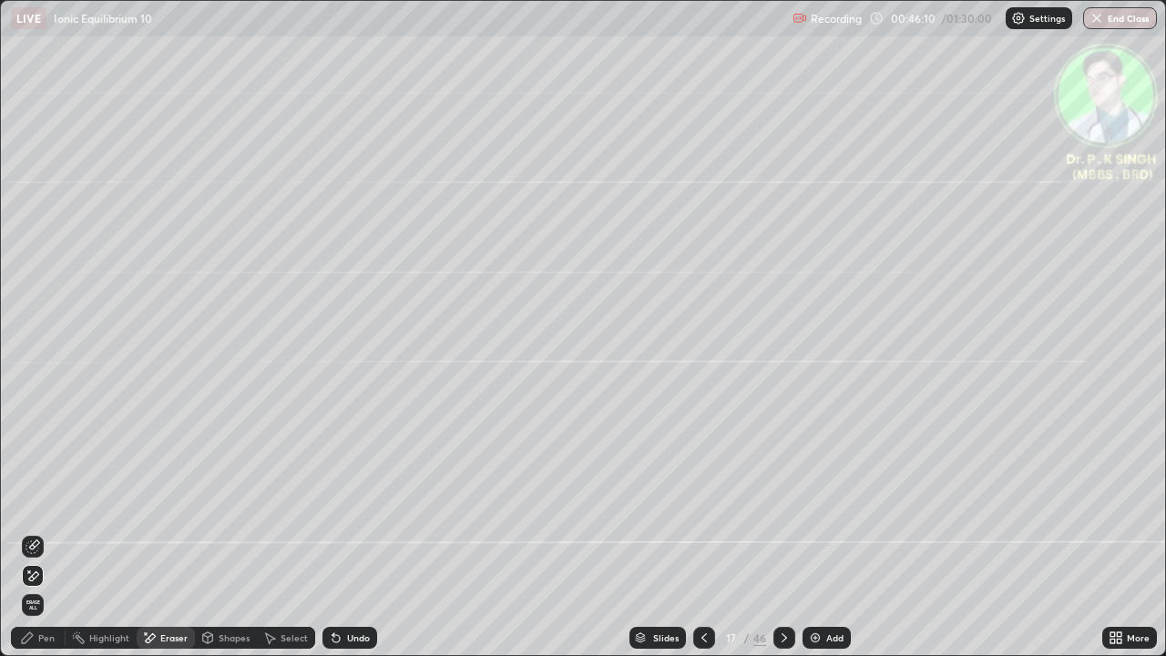
click at [45, 539] on div "Pen" at bounding box center [46, 637] width 16 height 9
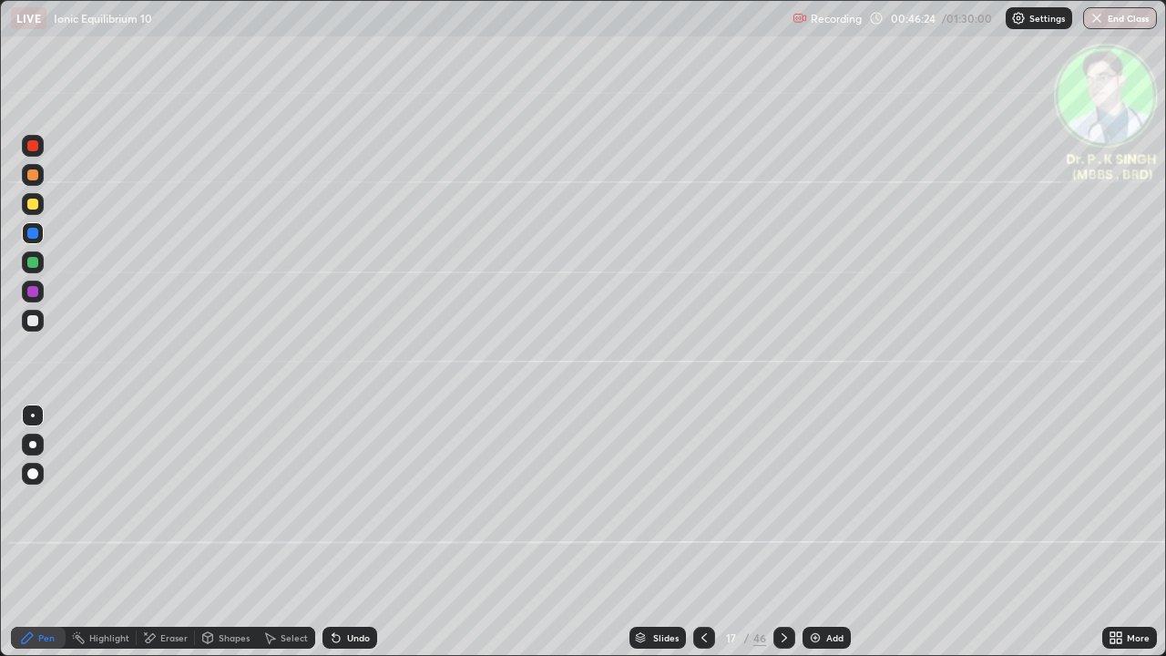
click at [41, 261] on div at bounding box center [33, 262] width 22 height 22
click at [42, 235] on div at bounding box center [33, 233] width 22 height 22
click at [34, 205] on div at bounding box center [32, 204] width 11 height 11
click at [781, 539] on icon at bounding box center [784, 638] width 15 height 15
click at [42, 202] on div at bounding box center [33, 204] width 22 height 22
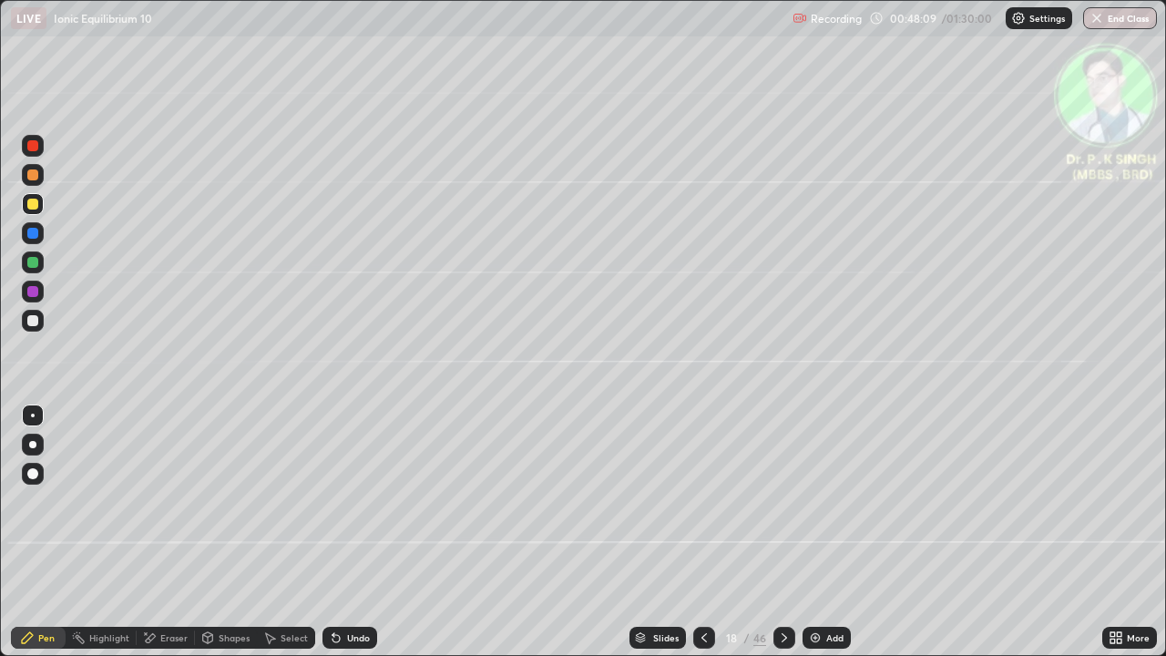
click at [160, 539] on div "Eraser" at bounding box center [173, 637] width 27 height 9
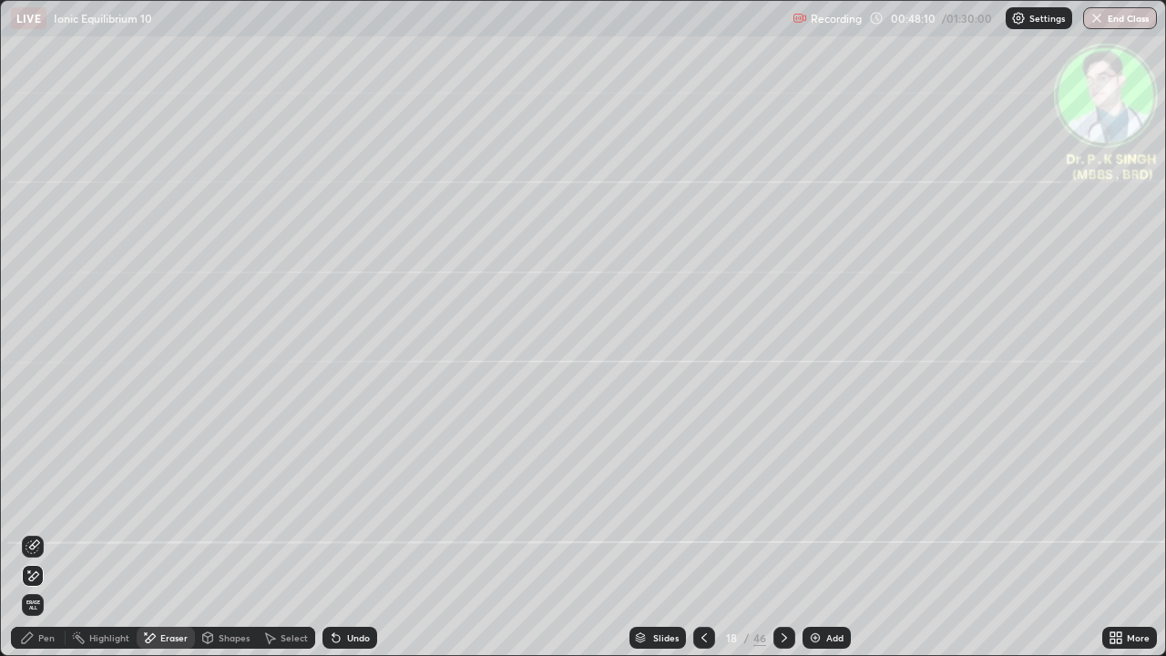
click at [36, 539] on icon at bounding box center [33, 576] width 15 height 15
click at [43, 539] on div "Pen" at bounding box center [46, 637] width 16 height 9
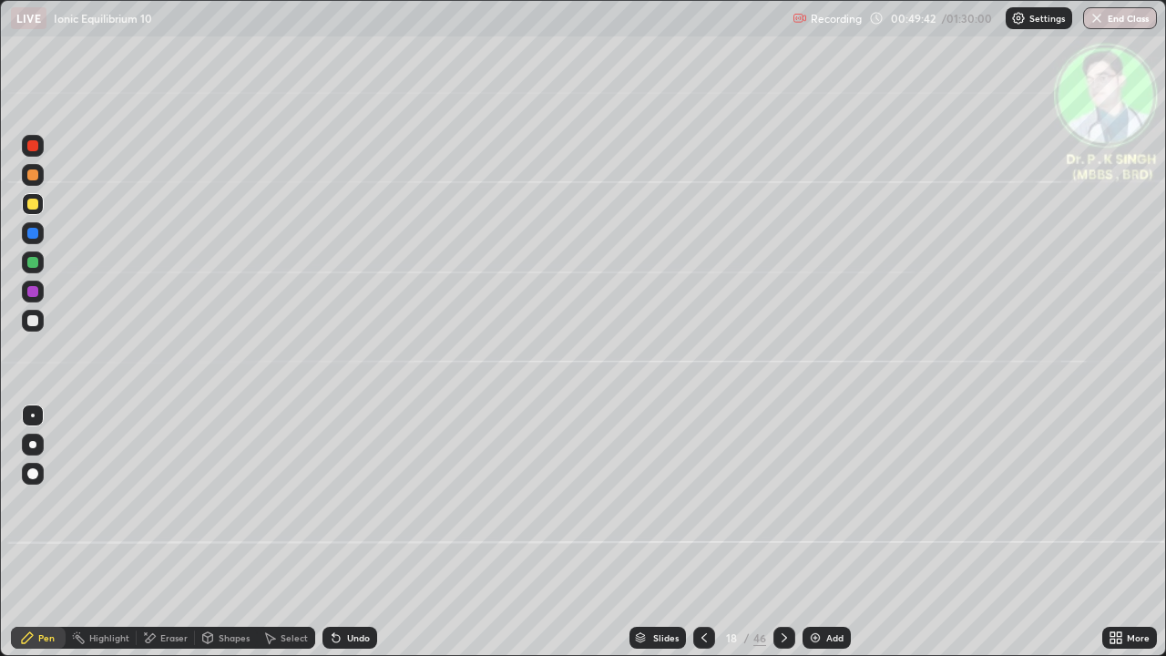
click at [779, 539] on icon at bounding box center [784, 638] width 15 height 15
click at [785, 539] on icon at bounding box center [784, 638] width 15 height 15
click at [700, 539] on div at bounding box center [704, 638] width 22 height 22
click at [779, 539] on div at bounding box center [785, 638] width 22 height 22
click at [149, 539] on icon at bounding box center [151, 637] width 10 height 9
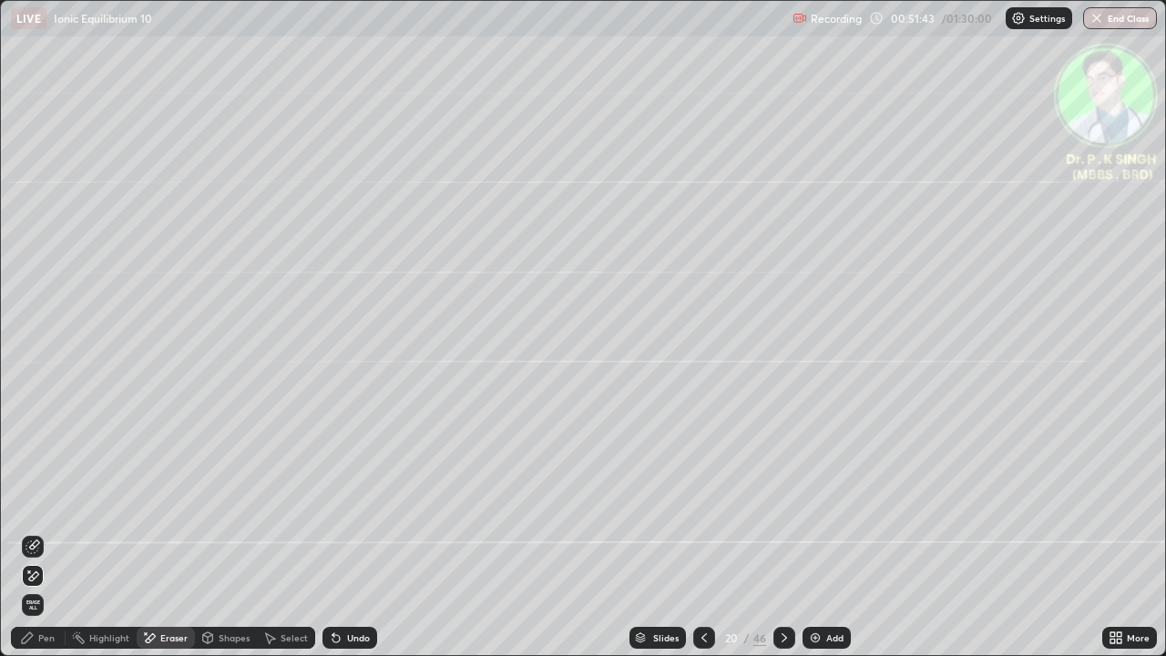
click at [36, 539] on div "Erase all" at bounding box center [33, 605] width 22 height 22
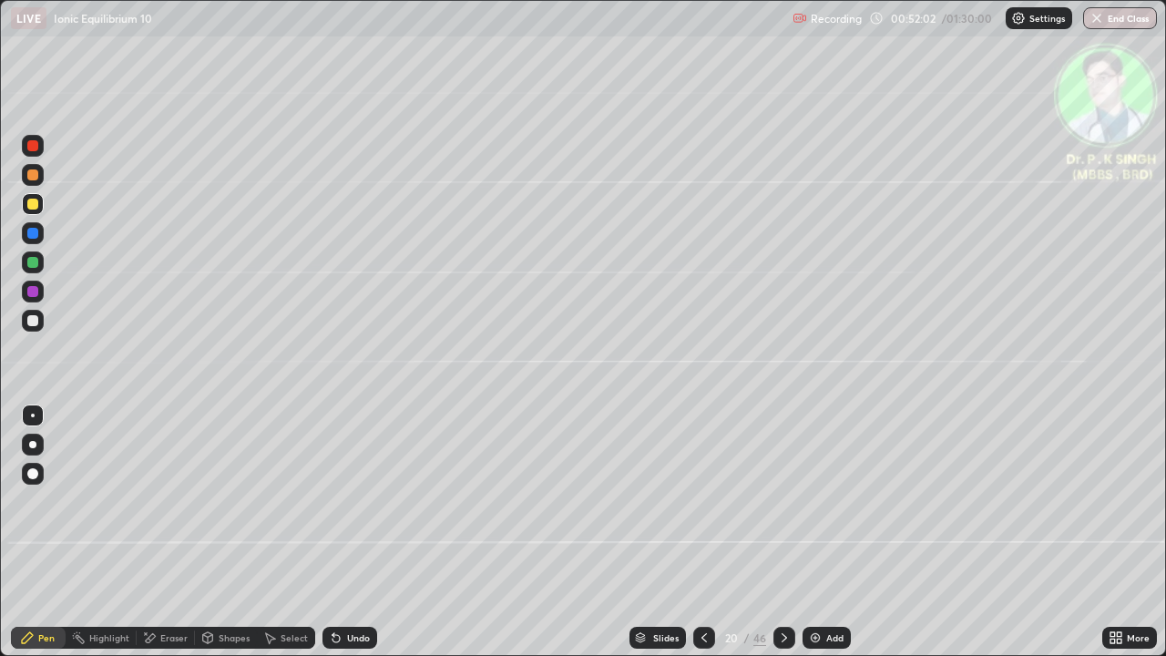
click at [142, 539] on icon at bounding box center [149, 638] width 15 height 15
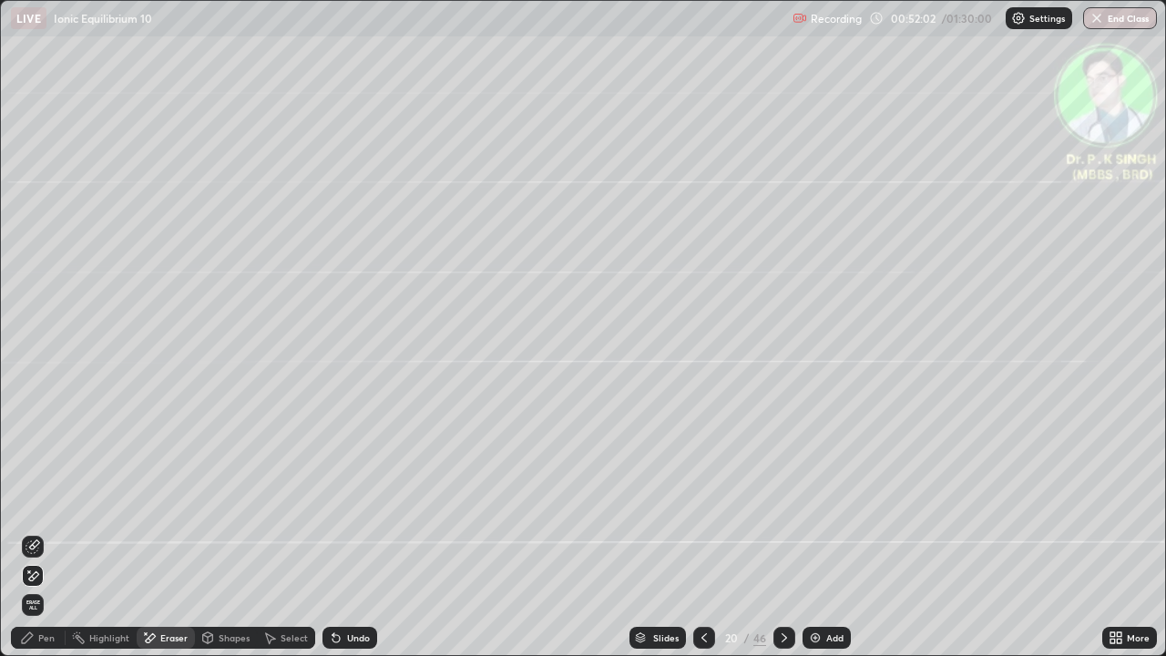
click at [36, 539] on icon at bounding box center [34, 575] width 10 height 9
click at [37, 539] on div "Pen" at bounding box center [38, 638] width 55 height 22
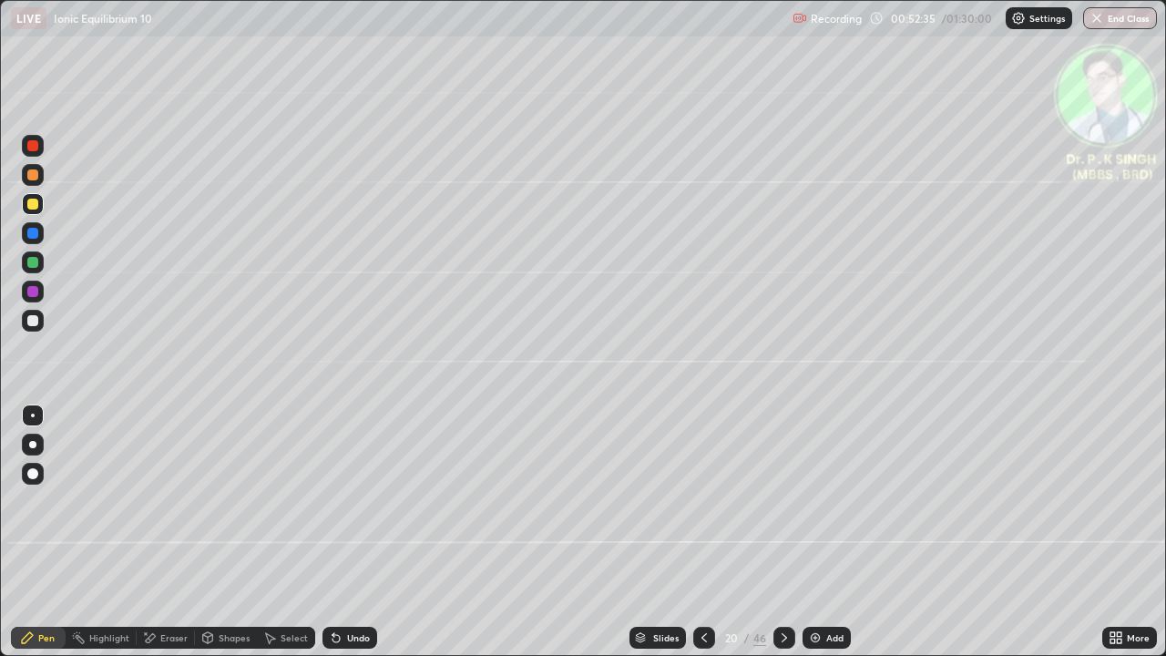
click at [785, 539] on div at bounding box center [785, 638] width 22 height 22
click at [783, 539] on icon at bounding box center [784, 638] width 15 height 15
click at [784, 539] on icon at bounding box center [784, 638] width 15 height 15
click at [41, 205] on div at bounding box center [33, 204] width 22 height 22
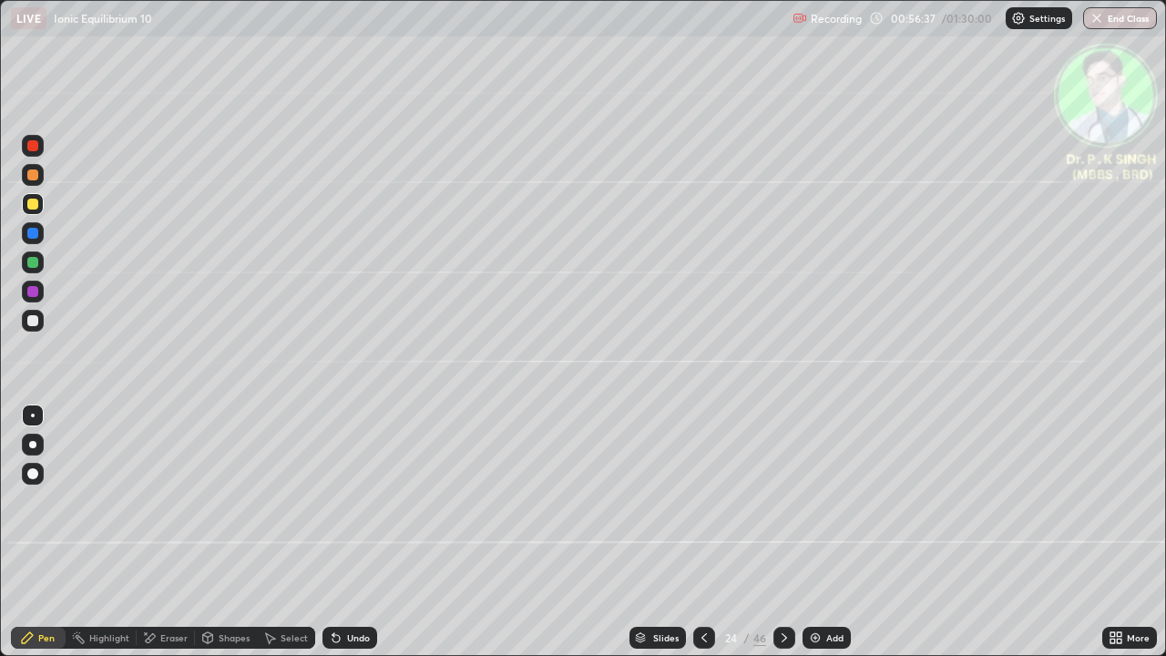
click at [781, 539] on div at bounding box center [785, 638] width 22 height 22
click at [43, 262] on div at bounding box center [33, 262] width 22 height 22
click at [32, 210] on div at bounding box center [33, 204] width 22 height 22
click at [36, 206] on div at bounding box center [32, 204] width 11 height 11
click at [783, 539] on icon at bounding box center [784, 638] width 15 height 15
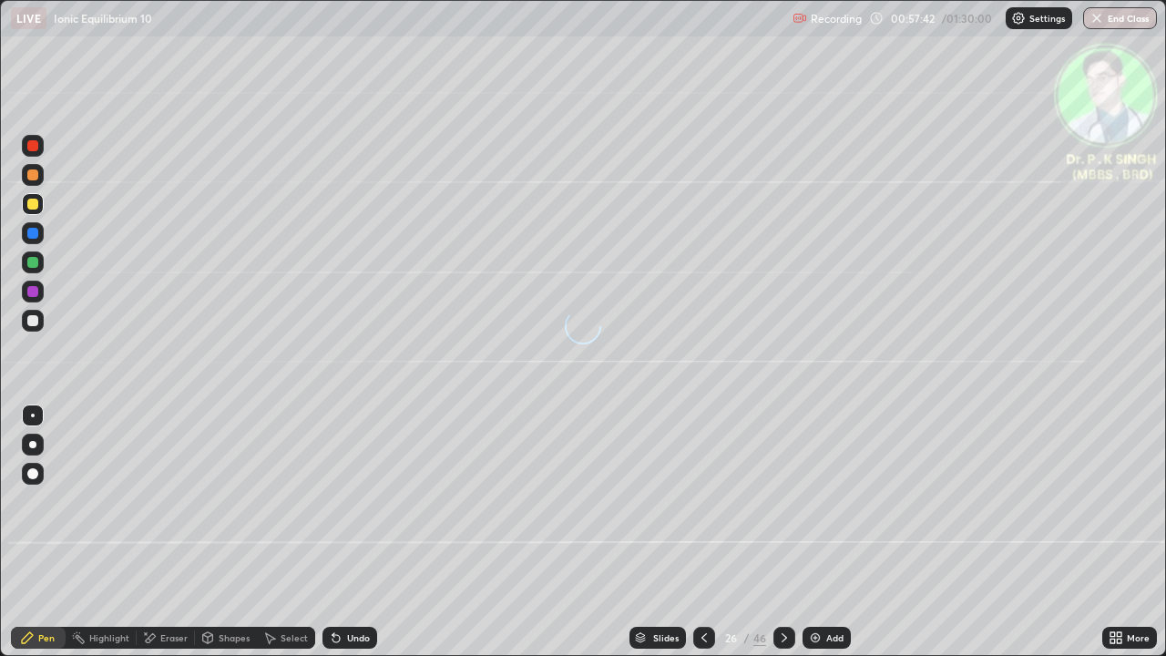
click at [41, 208] on div at bounding box center [33, 204] width 22 height 22
click at [784, 539] on div at bounding box center [785, 638] width 22 height 22
click at [783, 539] on icon at bounding box center [784, 638] width 15 height 15
click at [35, 259] on div at bounding box center [32, 262] width 11 height 11
click at [37, 203] on div at bounding box center [32, 204] width 11 height 11
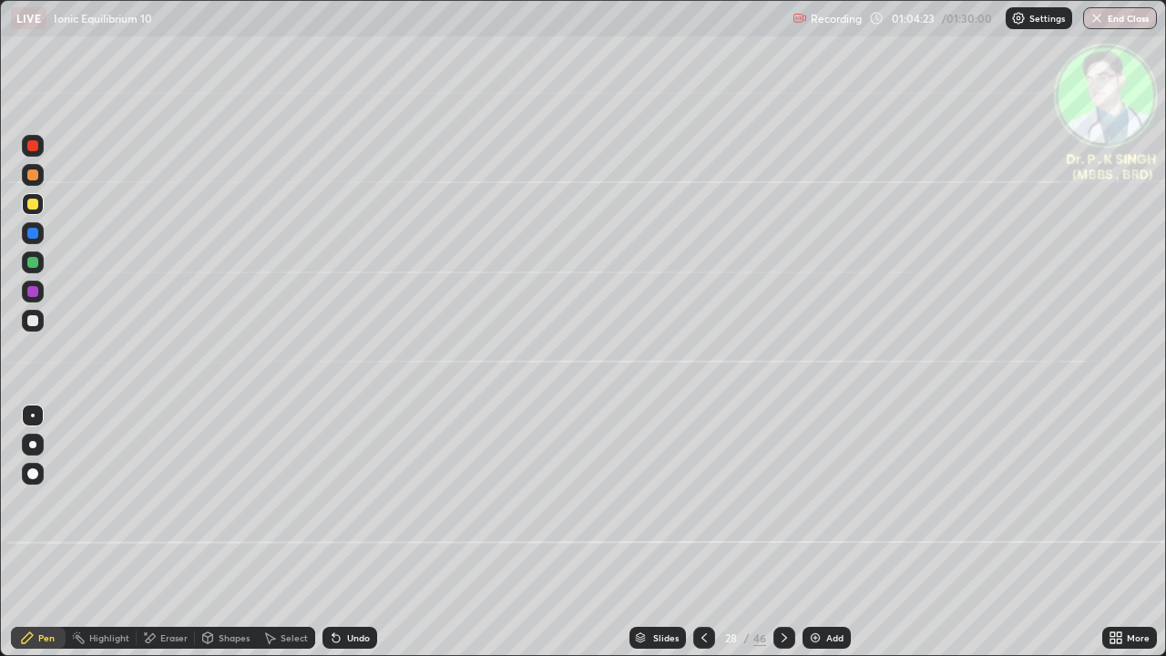
click at [33, 205] on div at bounding box center [32, 204] width 11 height 11
click at [791, 539] on div at bounding box center [785, 638] width 22 height 36
click at [151, 539] on icon at bounding box center [149, 638] width 15 height 15
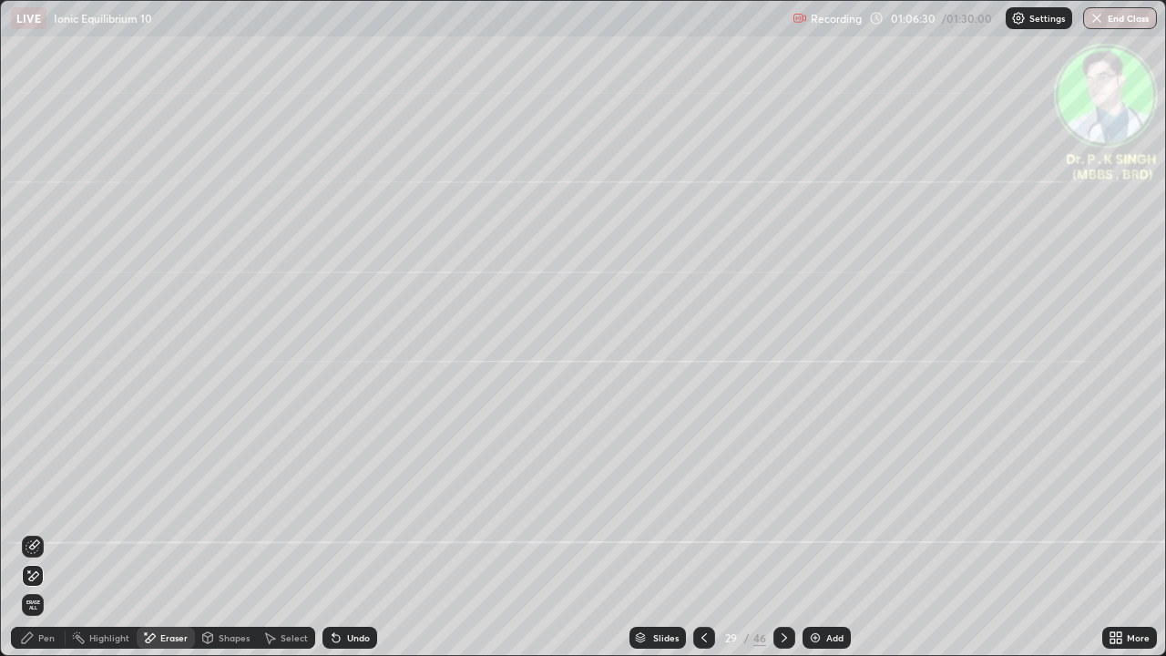
click at [47, 539] on div "Pen" at bounding box center [46, 637] width 16 height 9
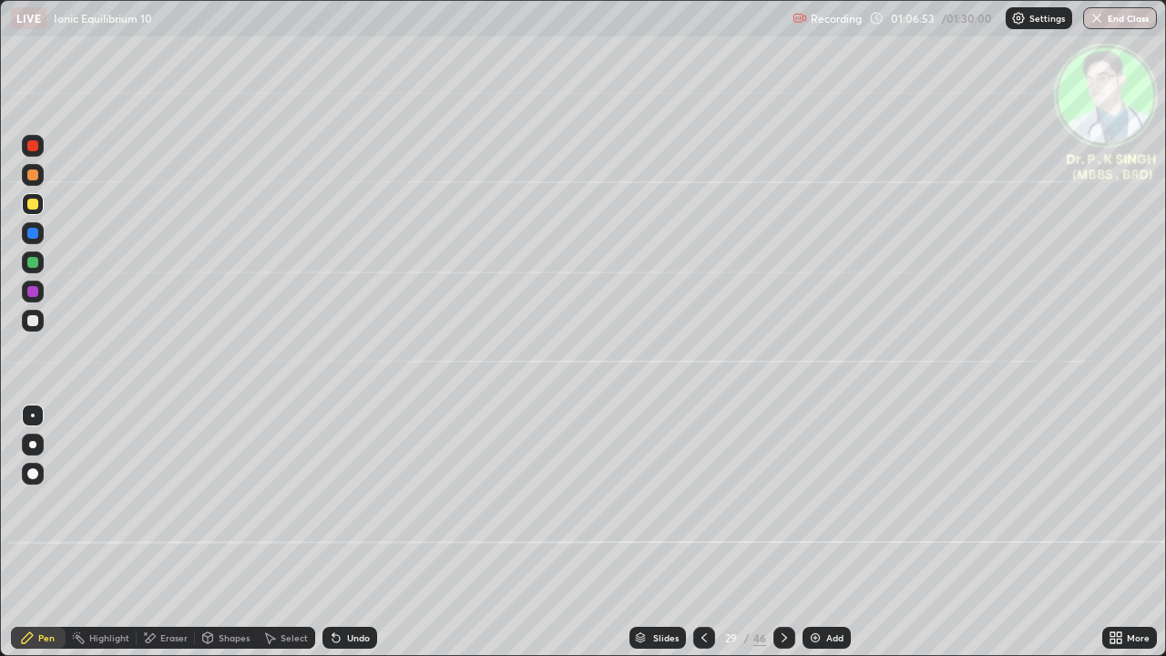
click at [784, 539] on icon at bounding box center [784, 638] width 15 height 15
click at [39, 206] on div at bounding box center [33, 204] width 22 height 22
click at [149, 539] on icon at bounding box center [149, 638] width 15 height 15
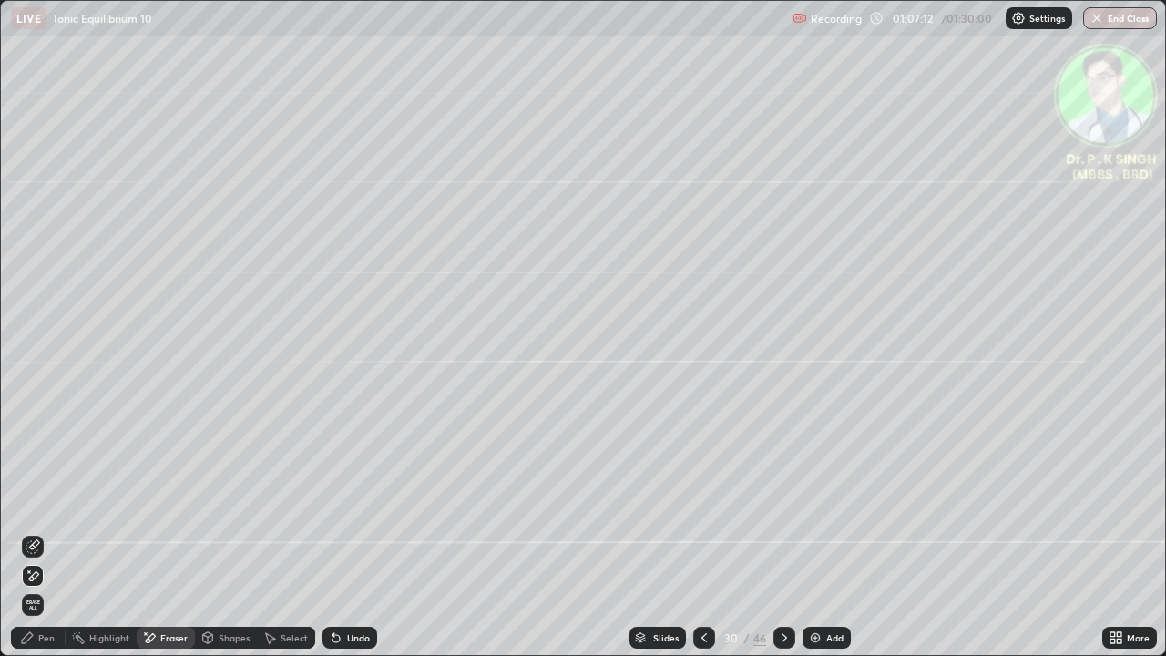
click at [38, 539] on icon at bounding box center [33, 576] width 15 height 15
click at [38, 539] on div "Pen" at bounding box center [46, 637] width 16 height 9
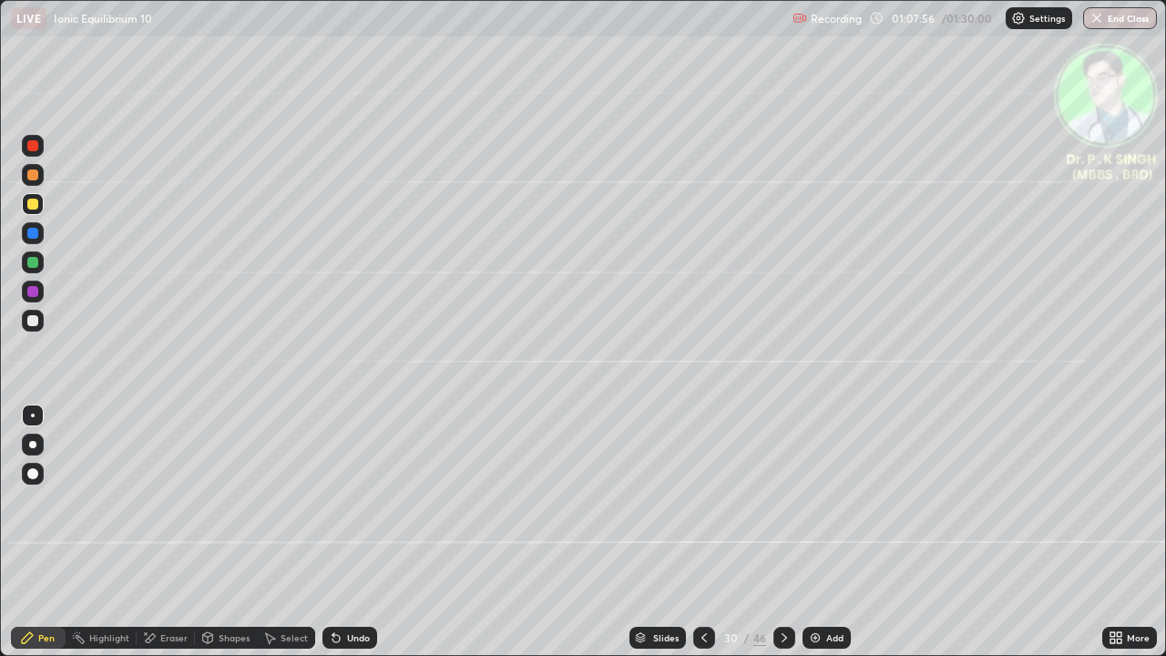
click at [157, 539] on div "Eraser" at bounding box center [166, 638] width 58 height 22
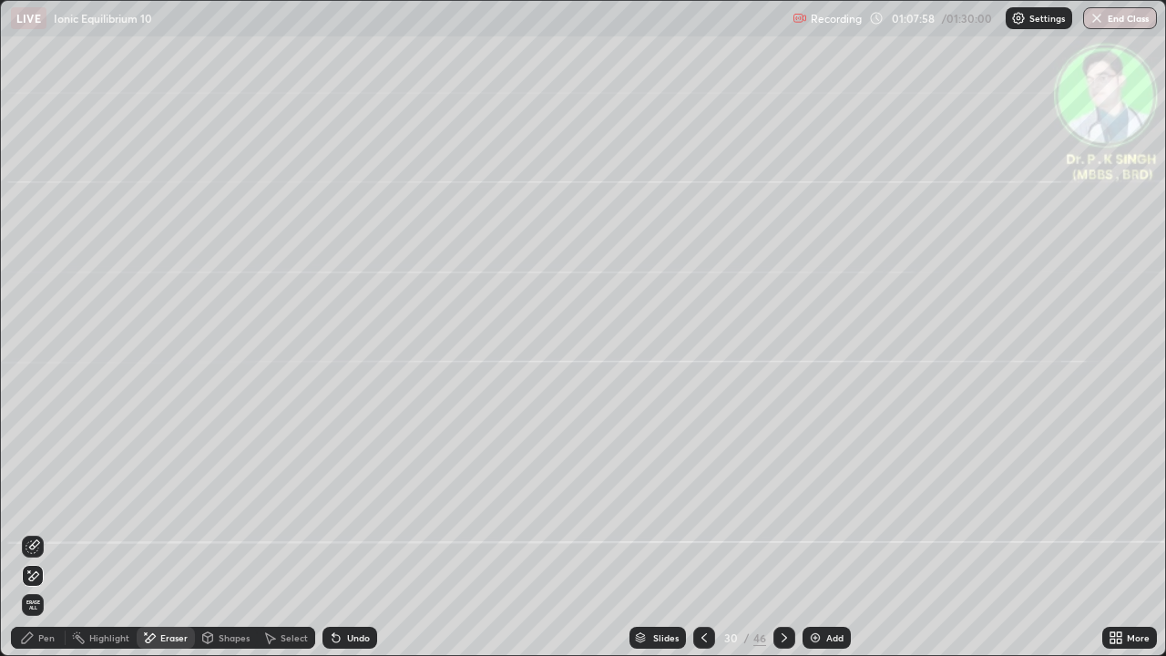
click at [37, 539] on icon at bounding box center [34, 544] width 10 height 9
click at [33, 539] on icon at bounding box center [27, 638] width 15 height 15
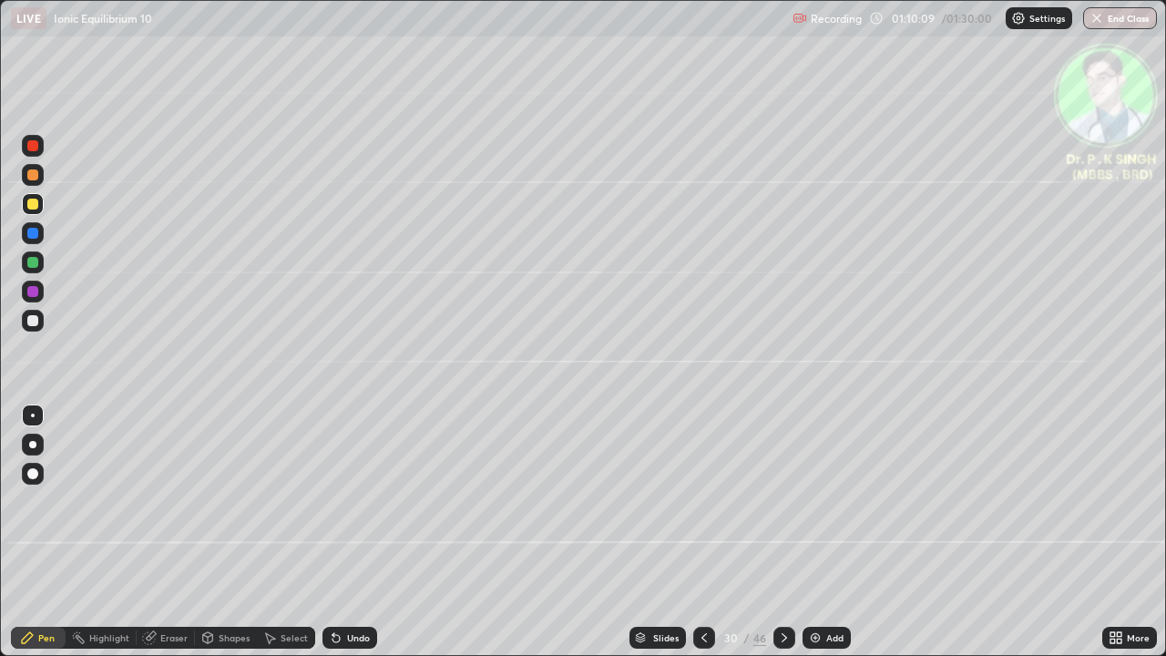
click at [784, 539] on icon at bounding box center [784, 638] width 15 height 15
click at [36, 202] on div at bounding box center [32, 204] width 11 height 11
click at [782, 539] on icon at bounding box center [784, 638] width 15 height 15
click at [41, 209] on div at bounding box center [33, 204] width 22 height 22
click at [36, 236] on div at bounding box center [32, 233] width 11 height 11
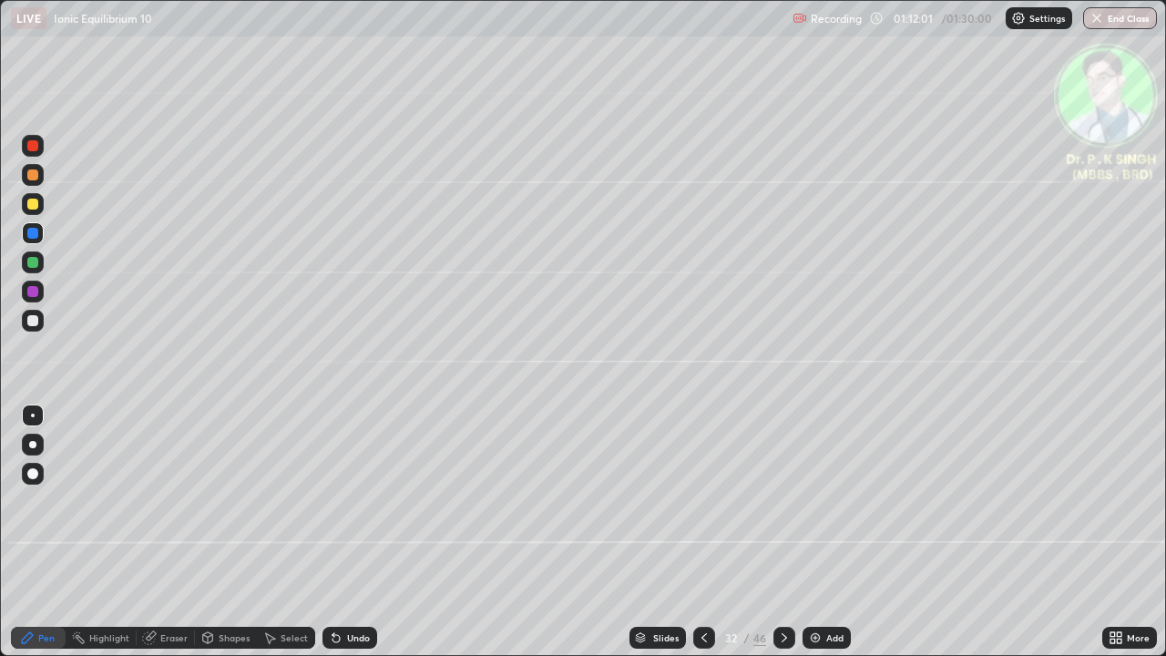
click at [39, 203] on div at bounding box center [33, 204] width 22 height 22
click at [37, 209] on div at bounding box center [33, 204] width 22 height 22
click at [1133, 19] on button "End Class" at bounding box center [1120, 18] width 74 height 22
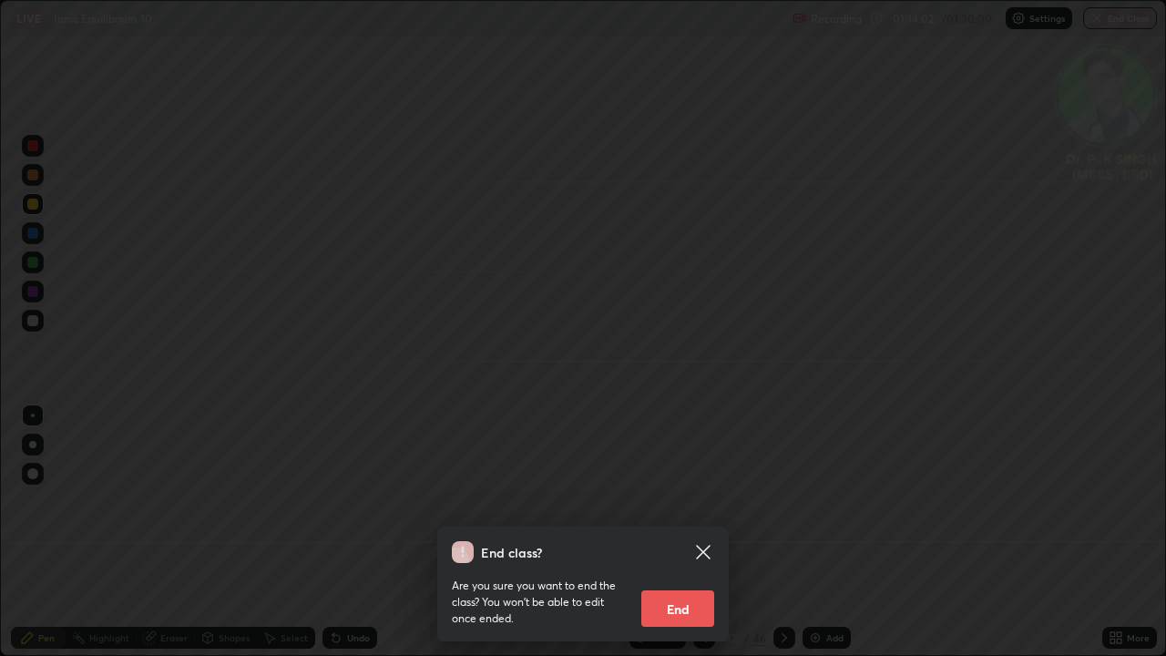
click at [661, 539] on button "End" at bounding box center [677, 608] width 73 height 36
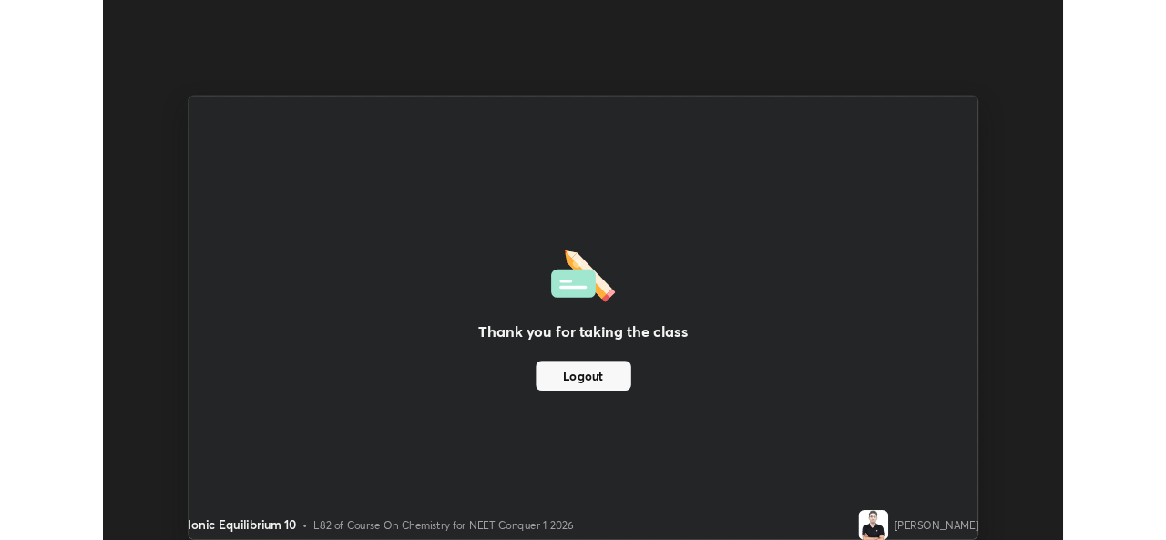
scroll to position [90574, 89948]
